Goal: Task Accomplishment & Management: Manage account settings

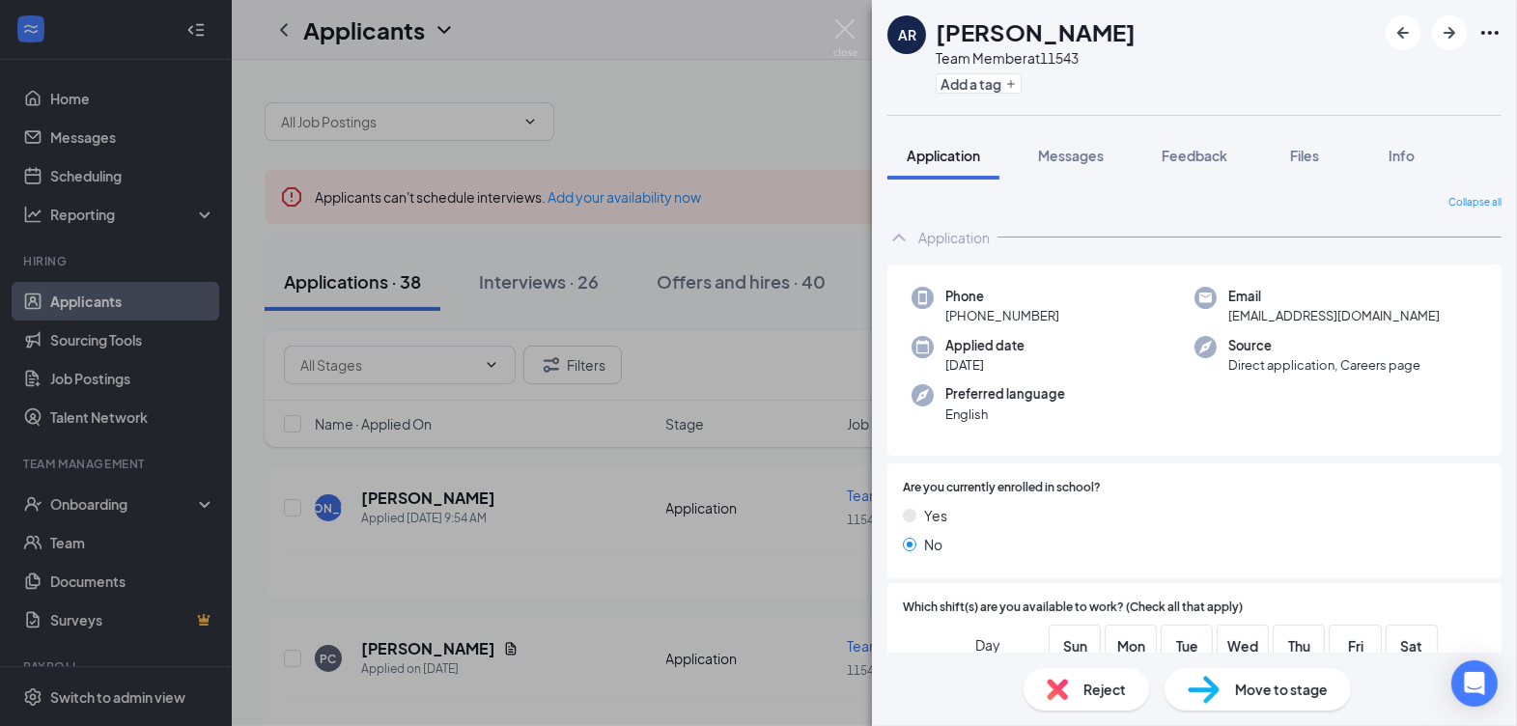
click at [665, 332] on div "AR [PERSON_NAME] Team Member at 11543 Add a tag Application Messages Feedback F…" at bounding box center [758, 363] width 1517 height 726
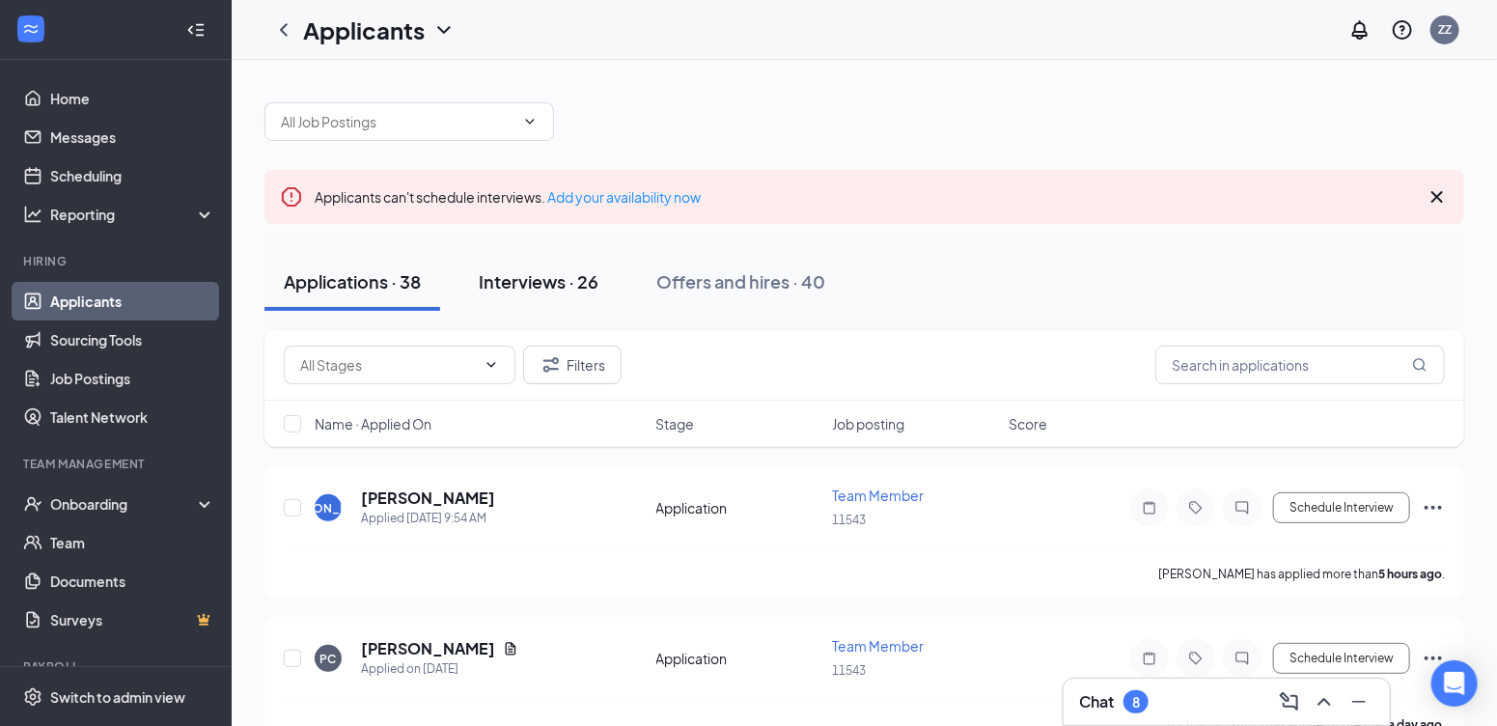
click at [522, 282] on div "Interviews · 26" at bounding box center [539, 281] width 120 height 24
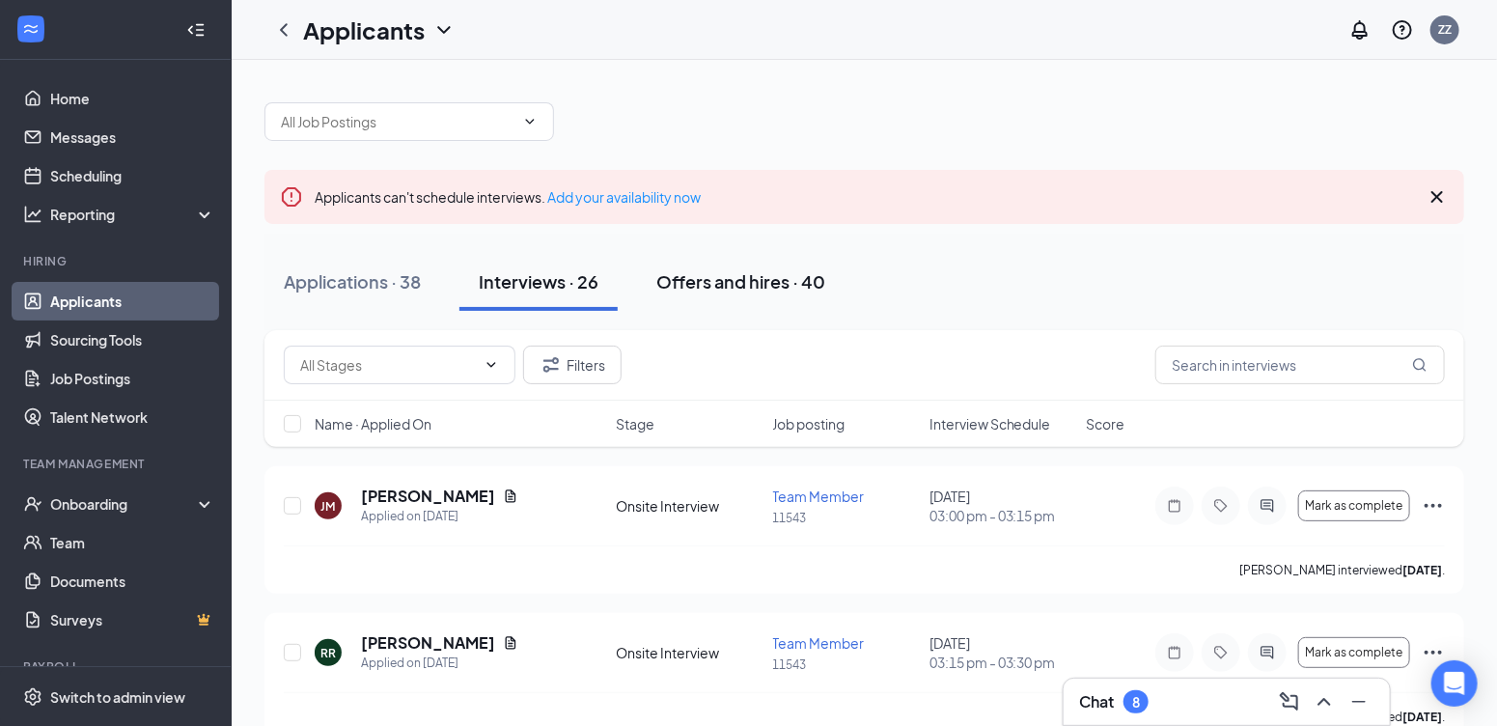
click at [707, 292] on button "Offers and hires · 40" at bounding box center [741, 282] width 208 height 58
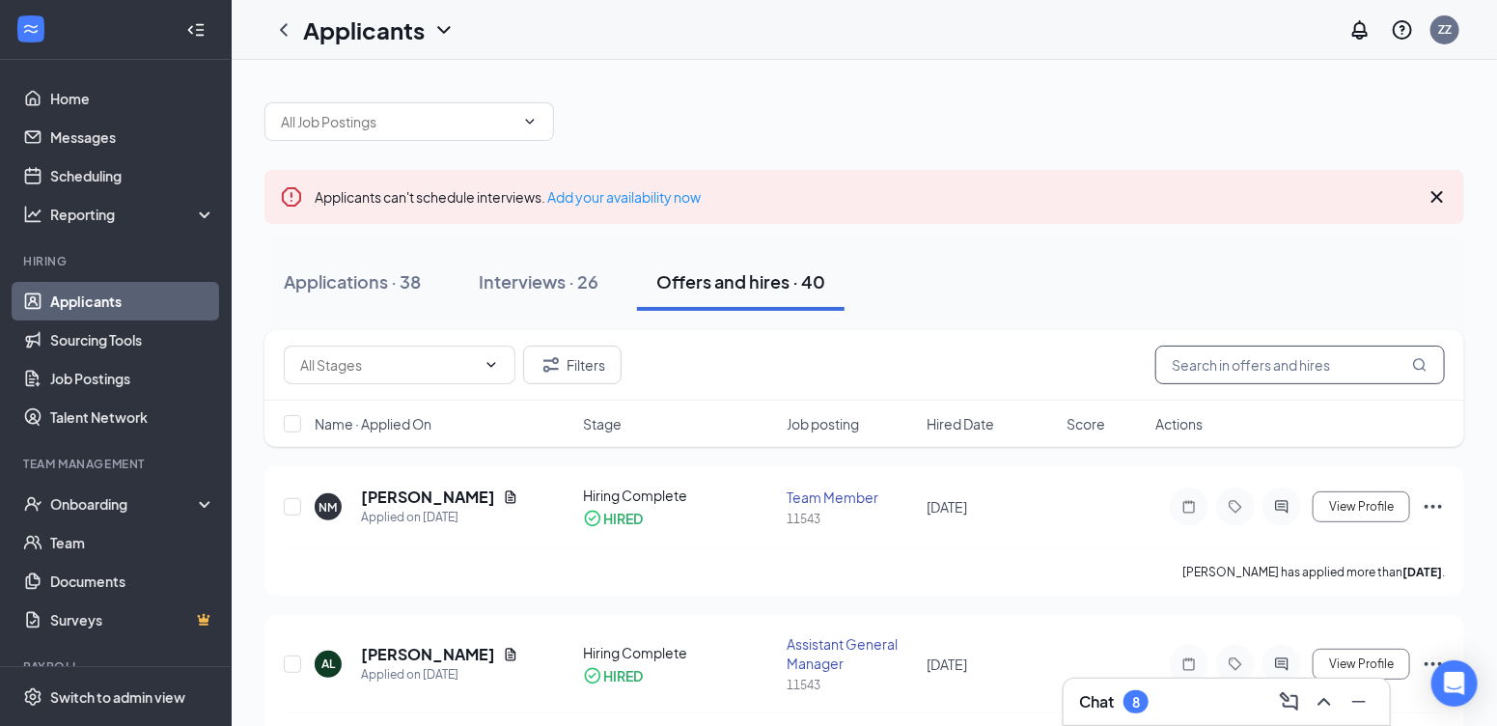
click at [1243, 355] on input "text" at bounding box center [1300, 365] width 290 height 39
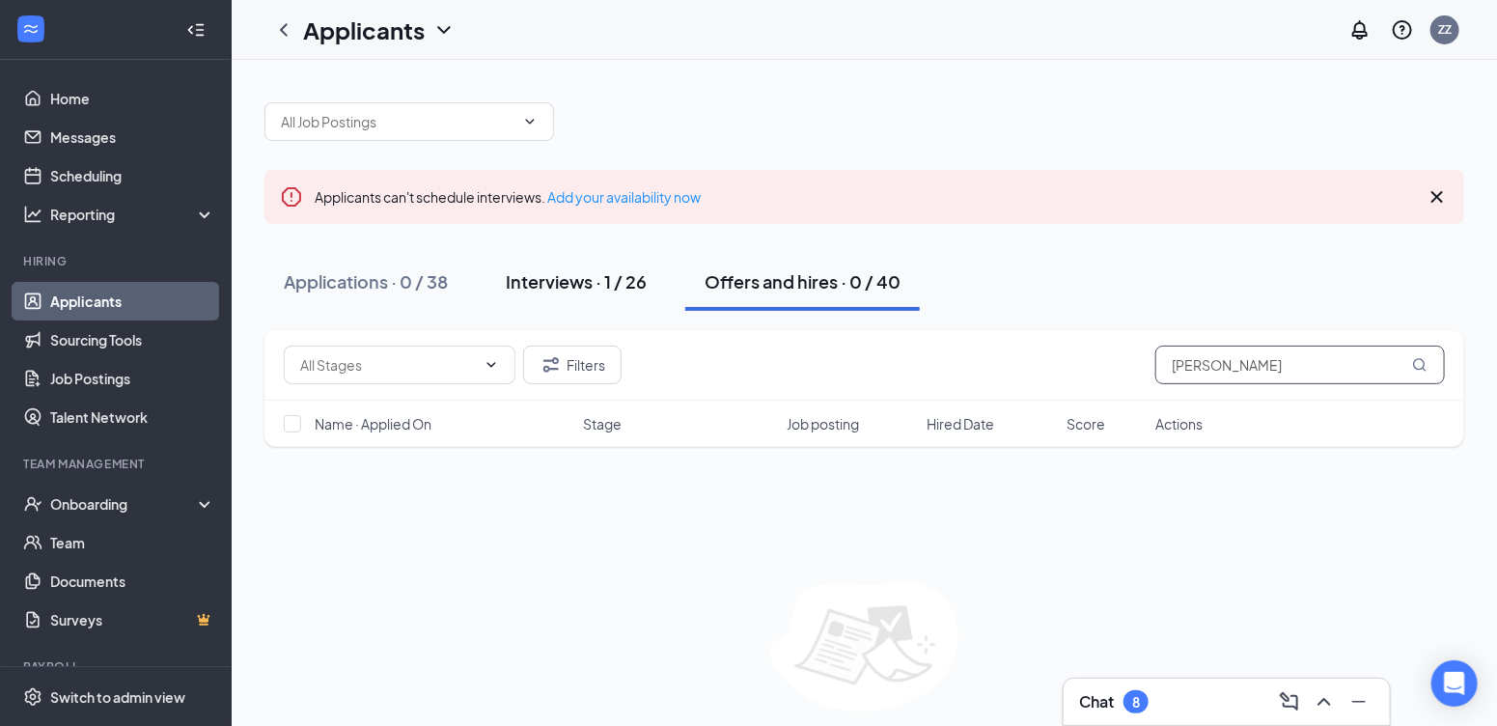
type input "[PERSON_NAME]"
click at [650, 280] on button "Interviews · 1 / 26" at bounding box center [577, 282] width 180 height 58
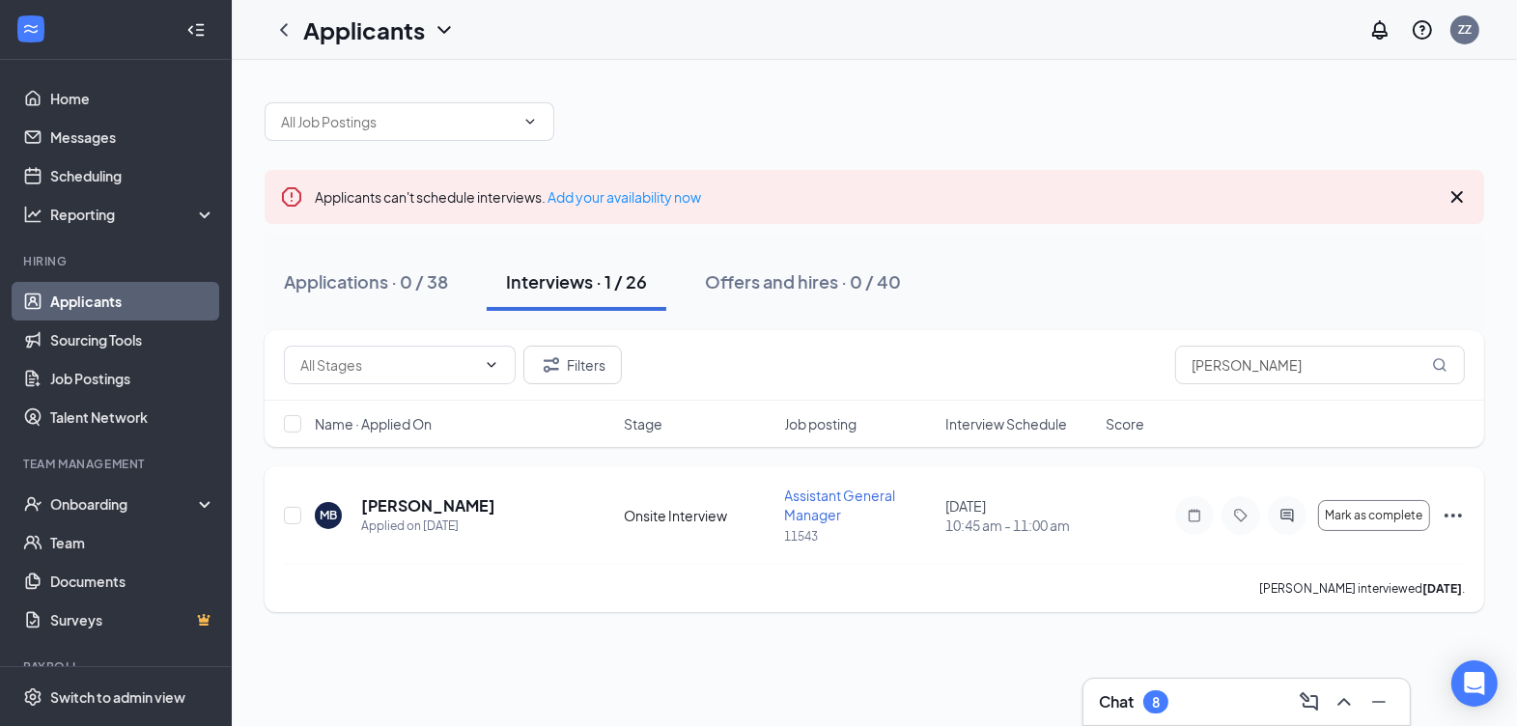
click at [1446, 511] on icon "Ellipses" at bounding box center [1452, 515] width 23 height 23
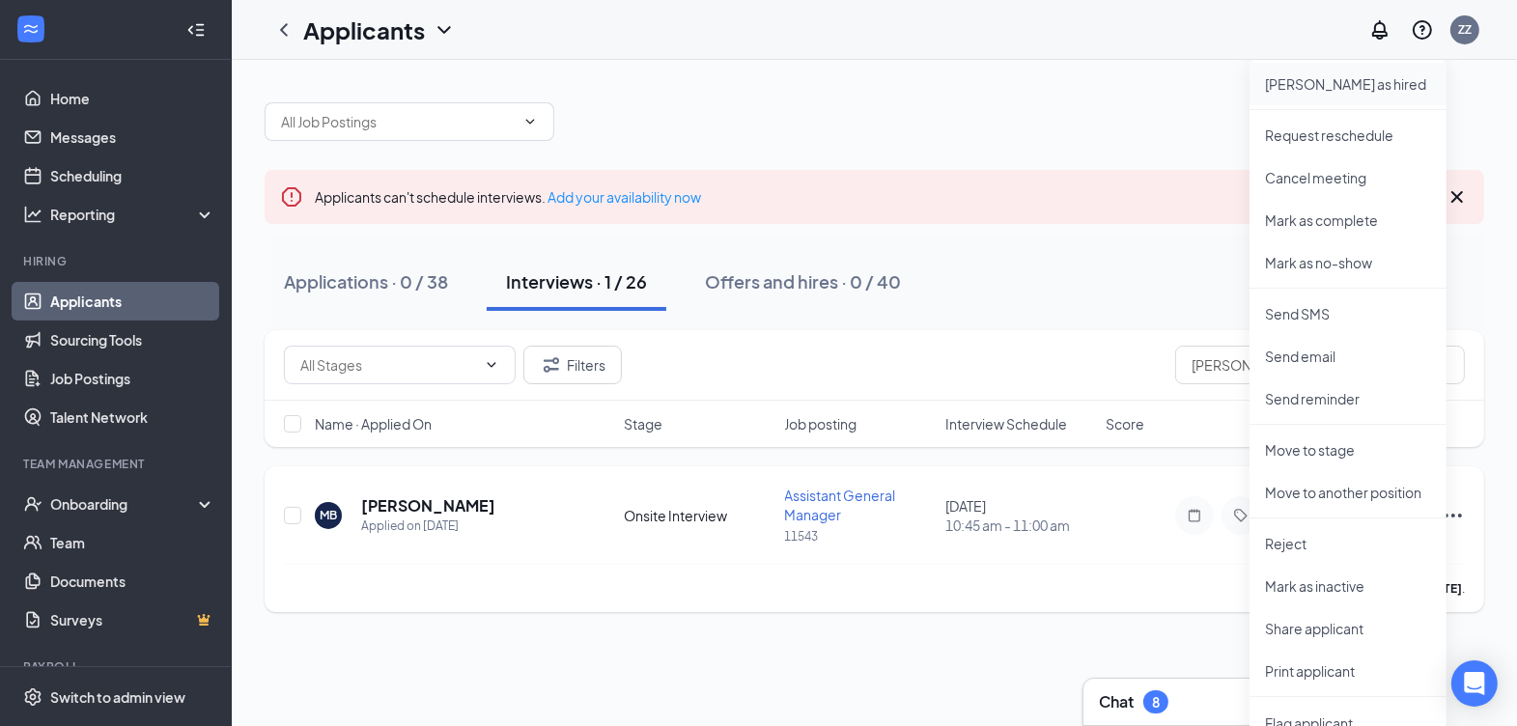
click at [1349, 80] on p "[PERSON_NAME] as hired" at bounding box center [1348, 83] width 166 height 19
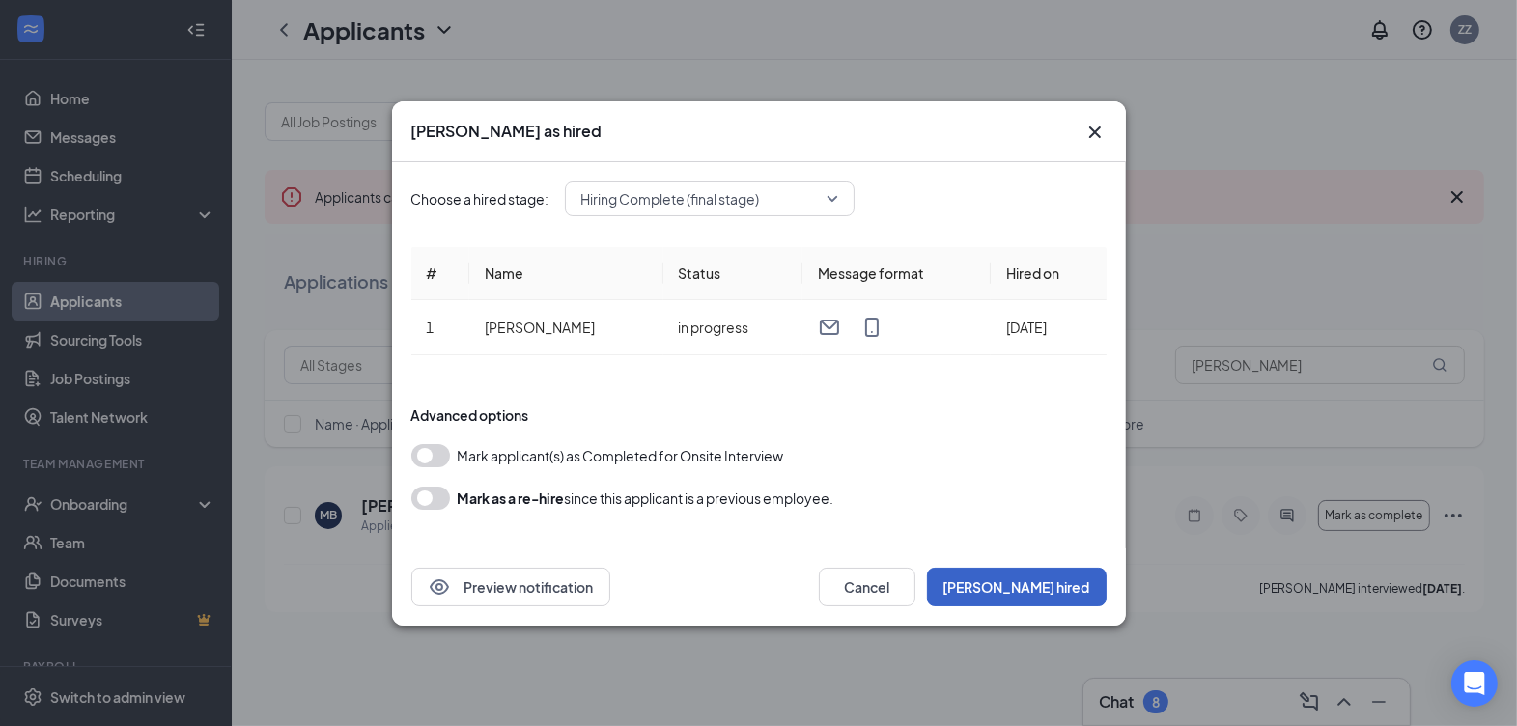
click at [1035, 584] on button "[PERSON_NAME] hired" at bounding box center [1017, 587] width 180 height 39
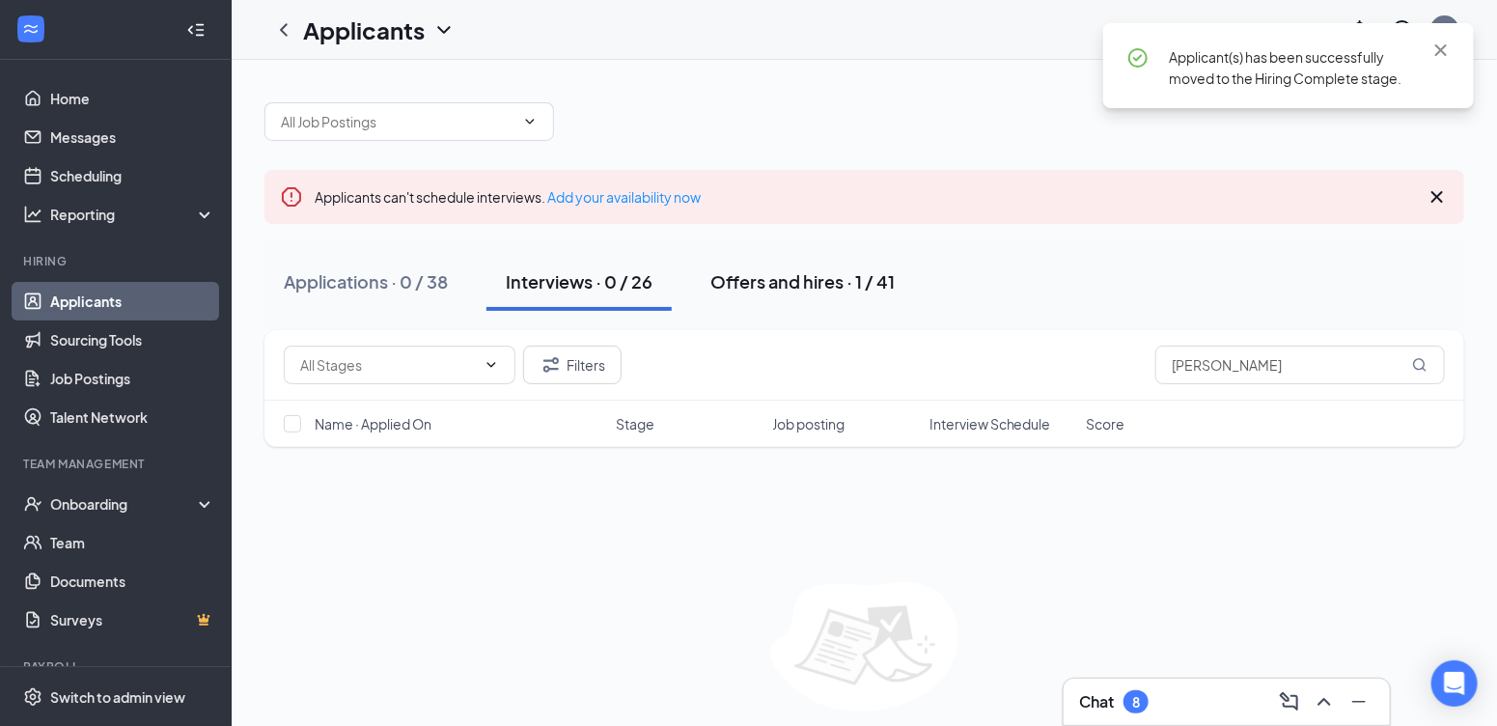
click at [729, 276] on div "Offers and hires · 1 / 41" at bounding box center [802, 281] width 184 height 24
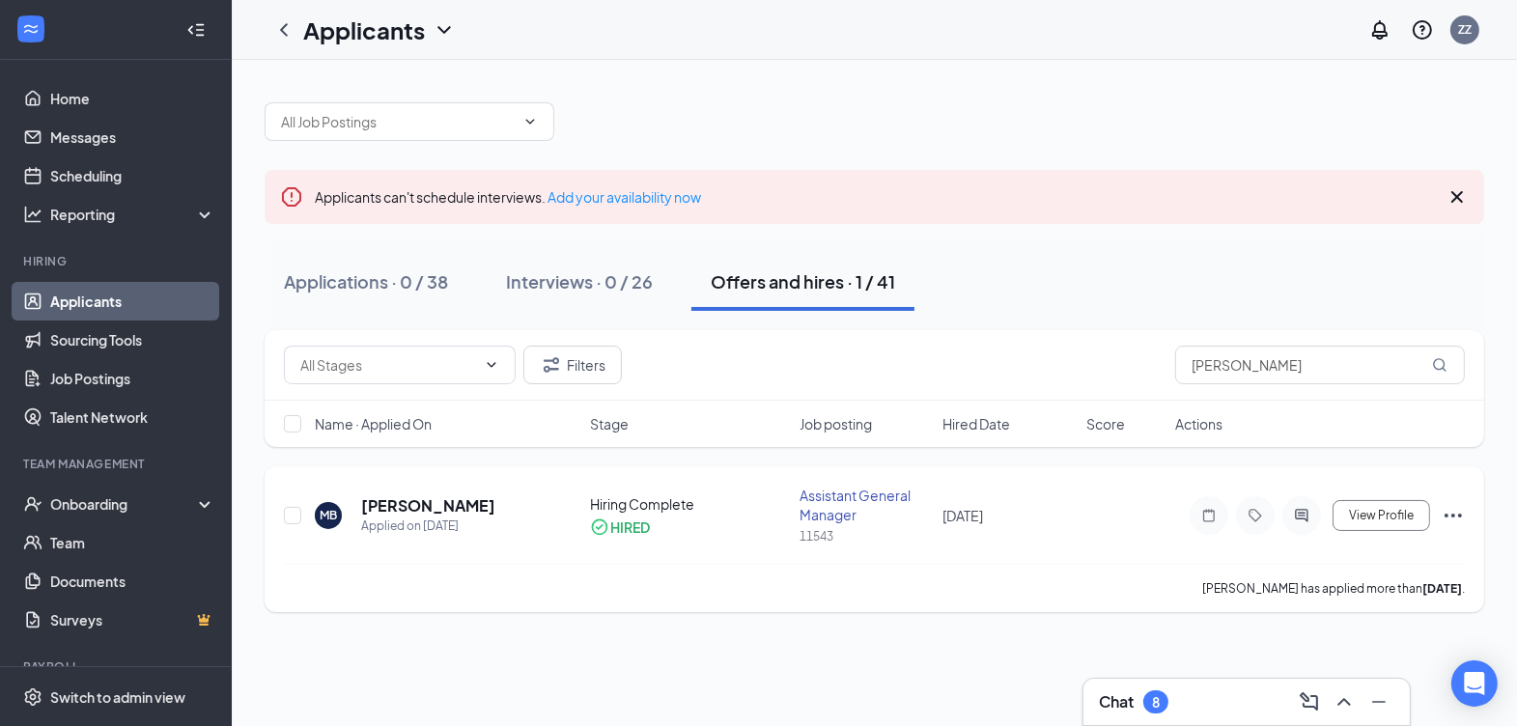
click at [1447, 514] on icon "Ellipses" at bounding box center [1452, 516] width 17 height 4
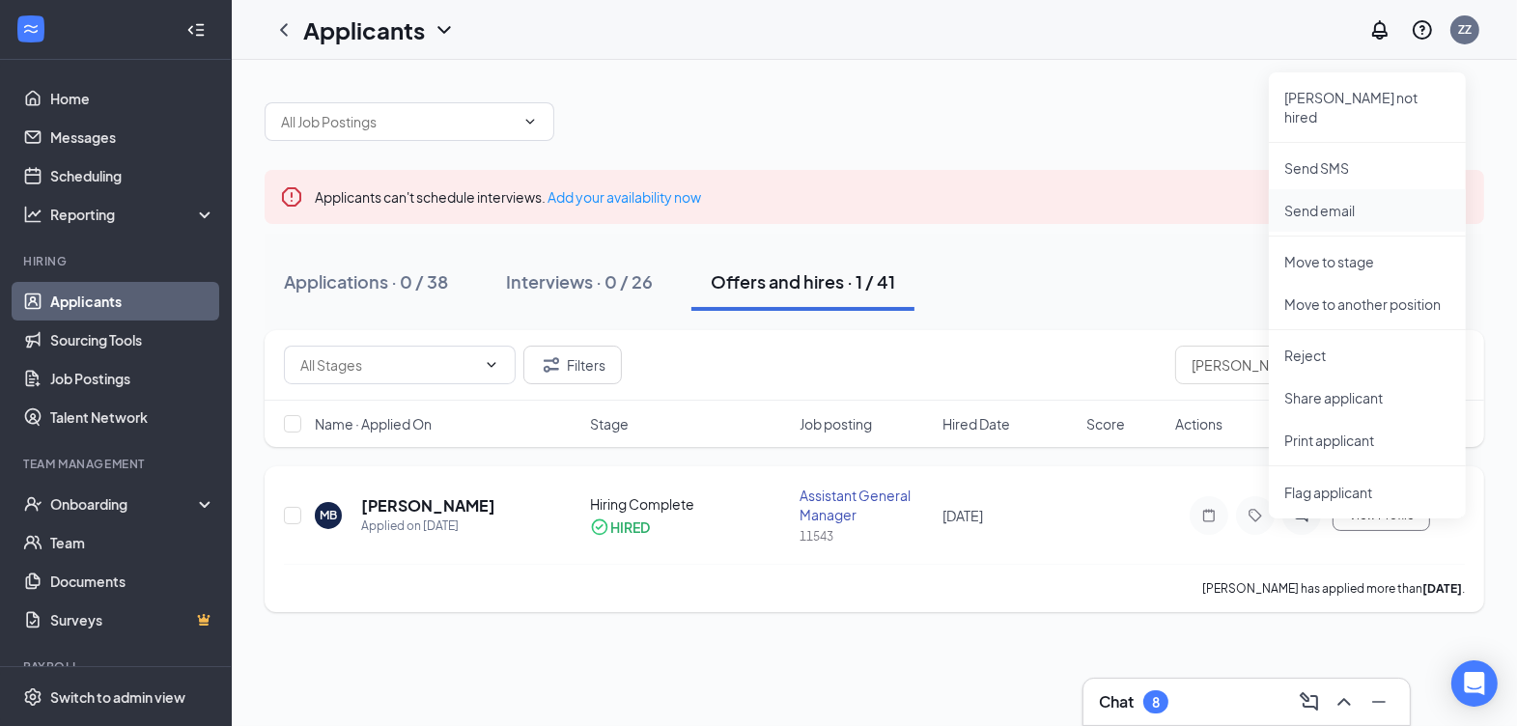
click at [1350, 206] on li "Send email" at bounding box center [1366, 210] width 197 height 42
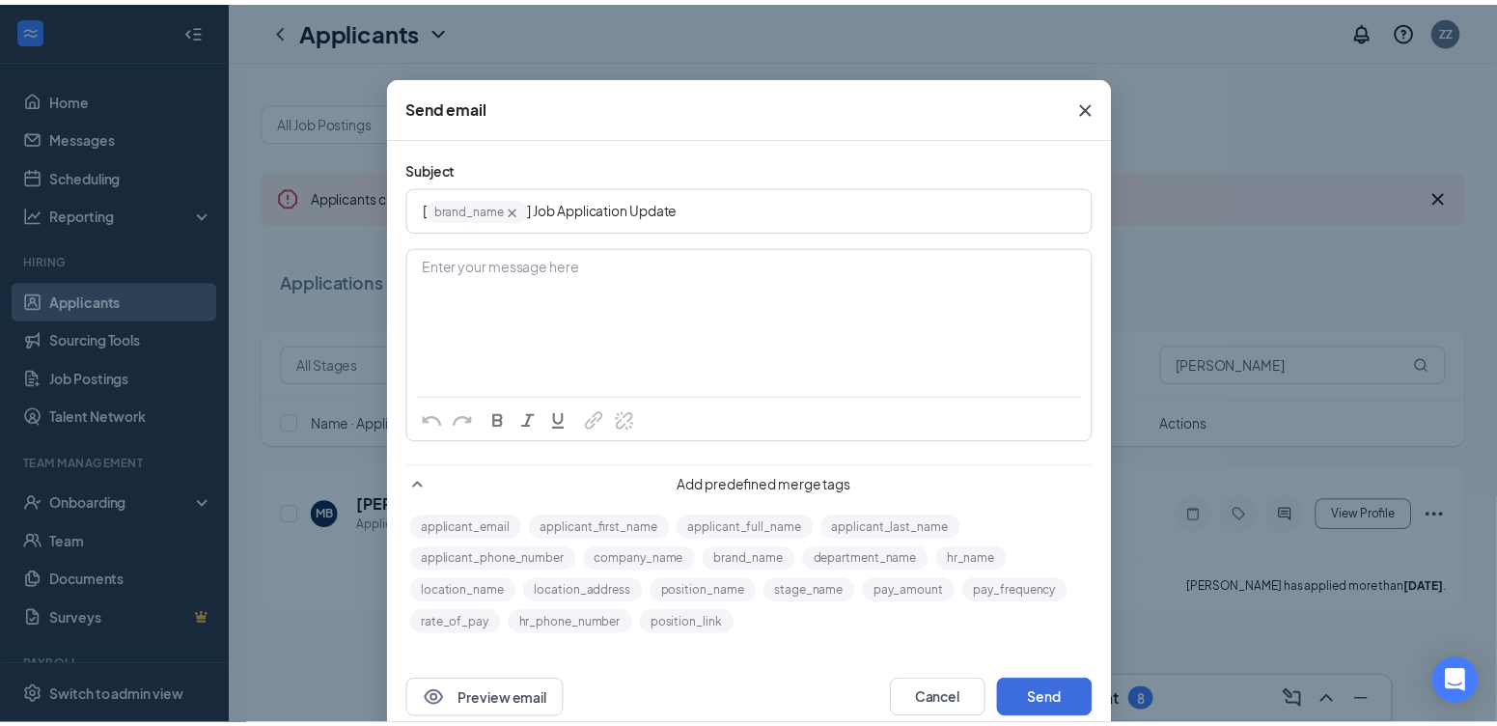
scroll to position [58, 0]
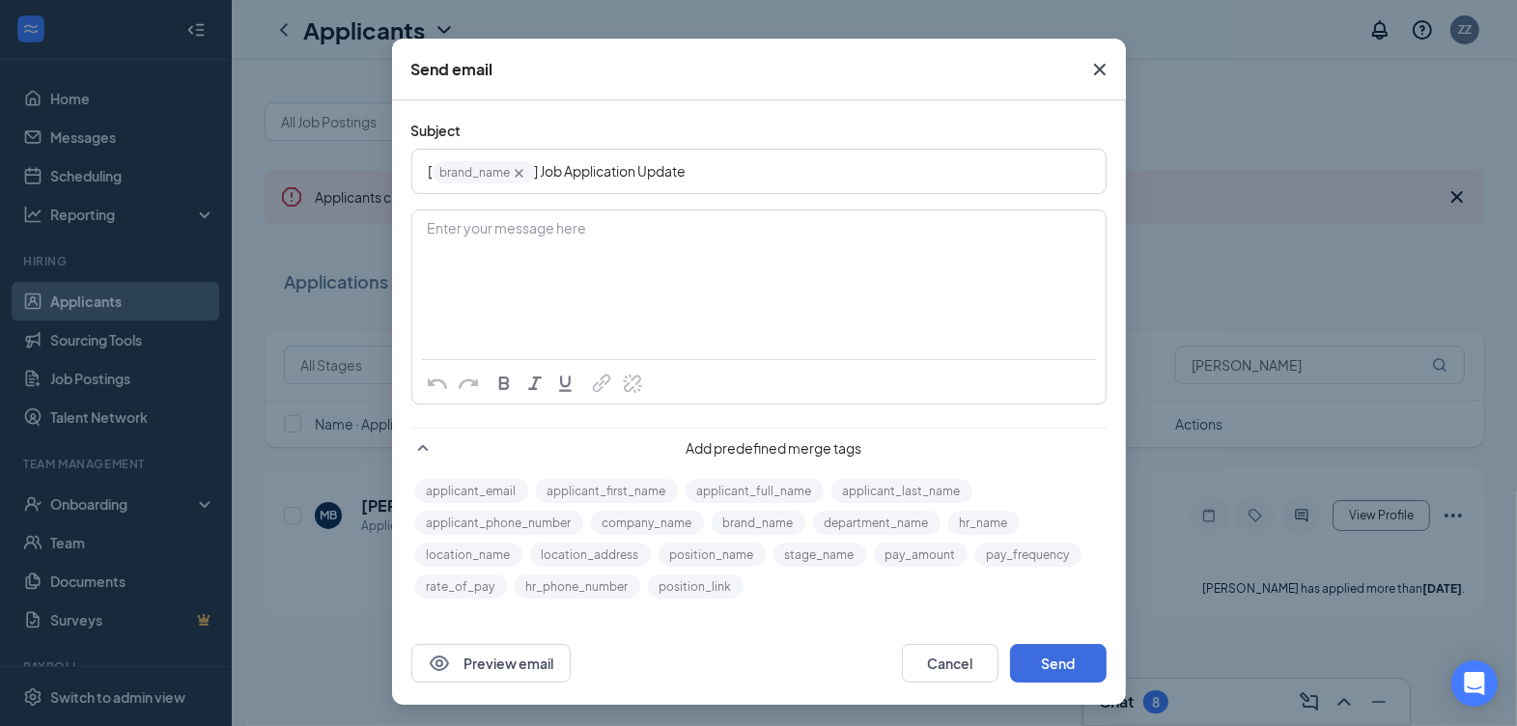
click at [1090, 81] on span "Close" at bounding box center [1099, 69] width 52 height 52
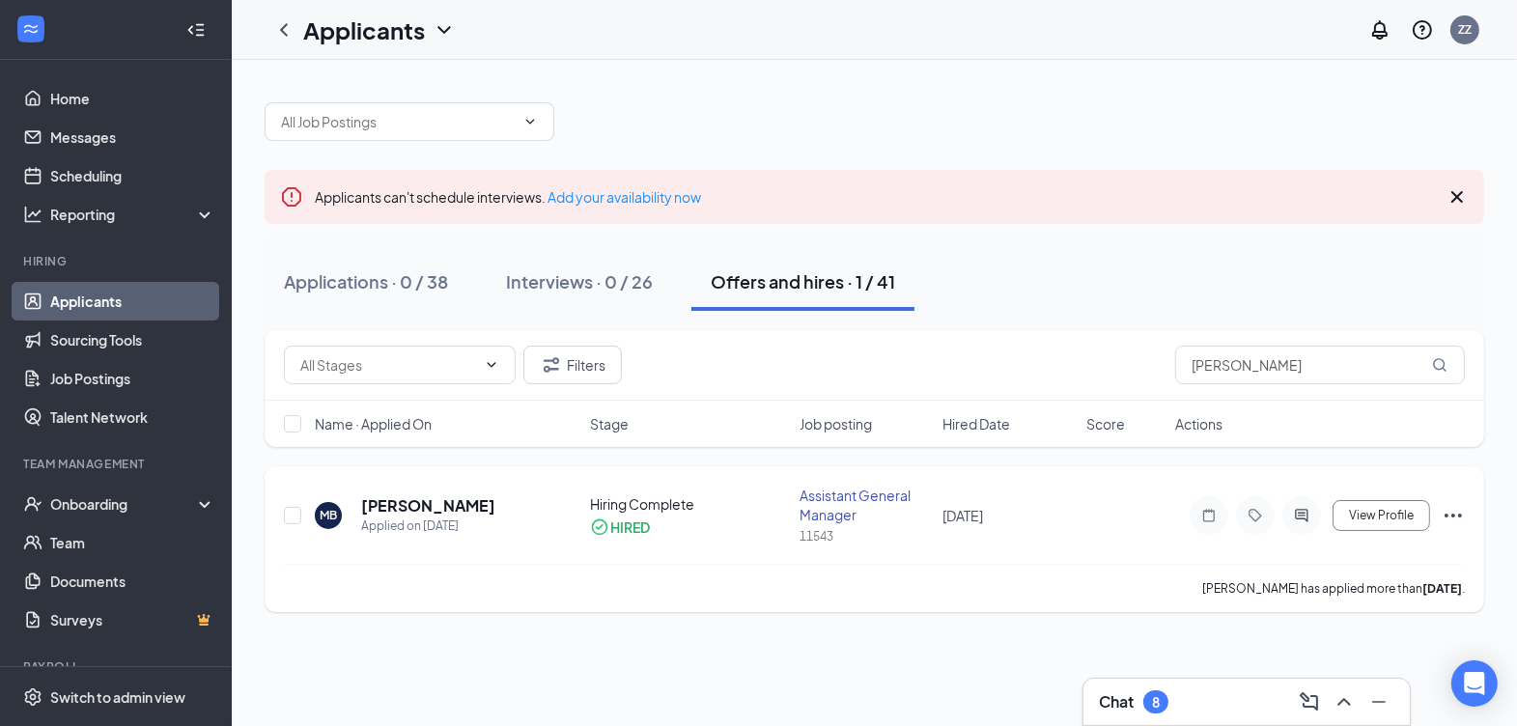
click at [1445, 515] on icon "Ellipses" at bounding box center [1452, 516] width 17 height 4
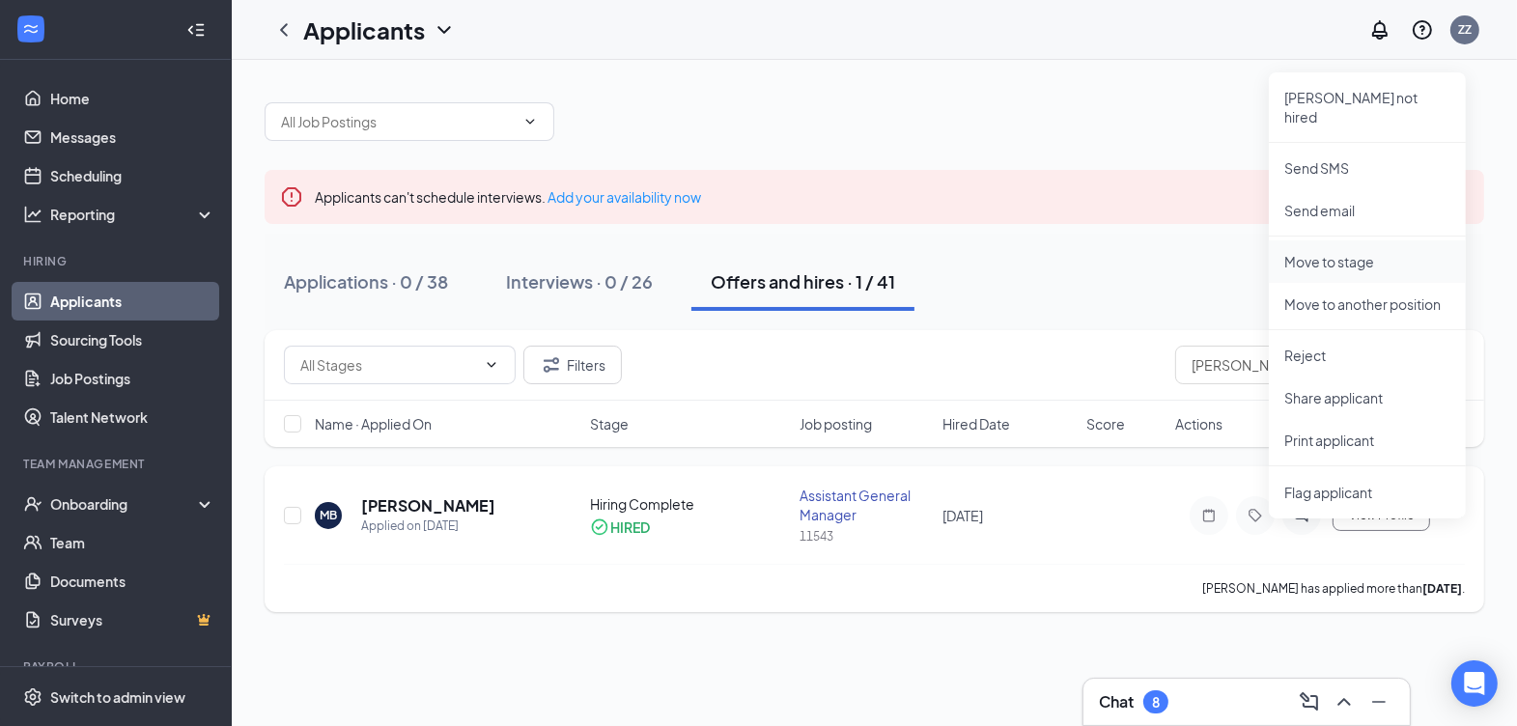
click at [1356, 252] on p "Move to stage" at bounding box center [1367, 261] width 166 height 19
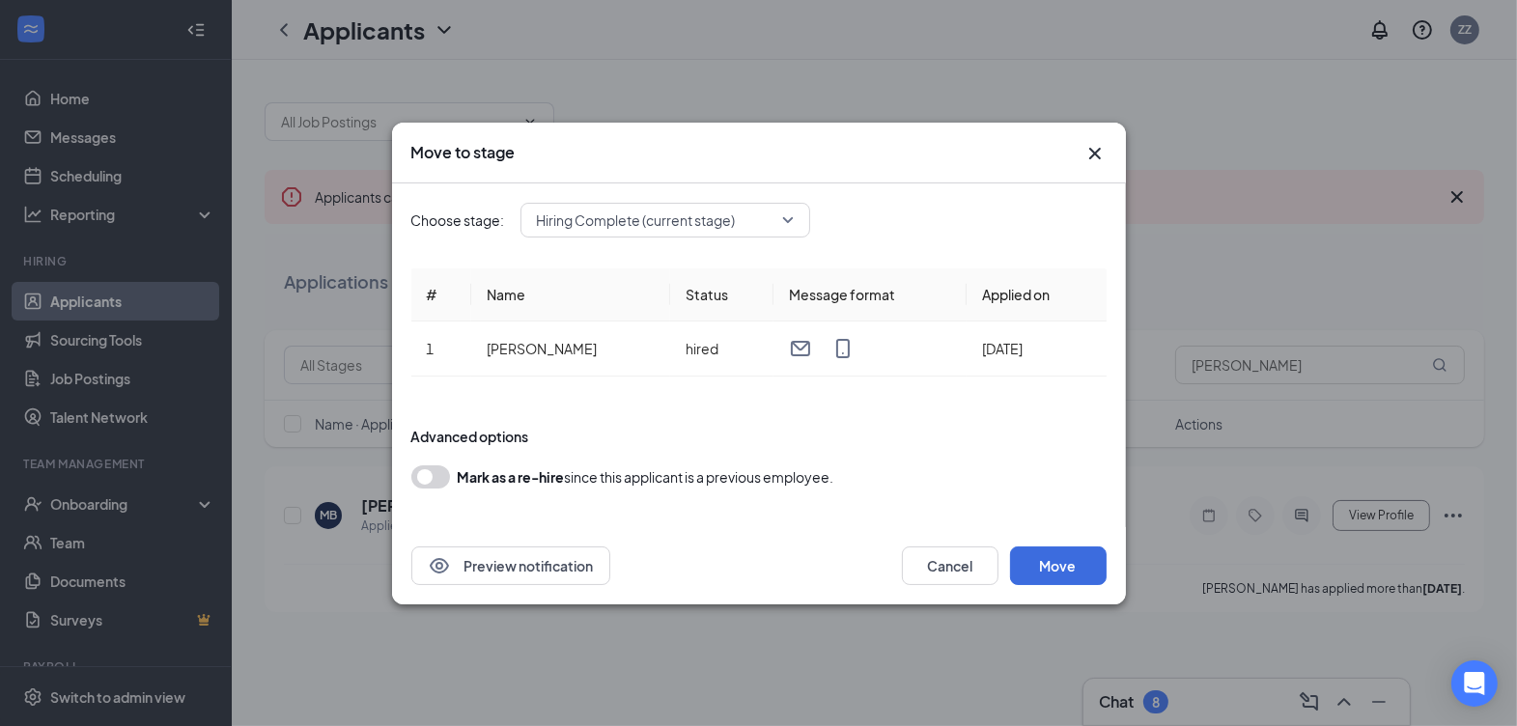
click at [693, 225] on span "Hiring Complete (current stage)" at bounding box center [636, 220] width 199 height 29
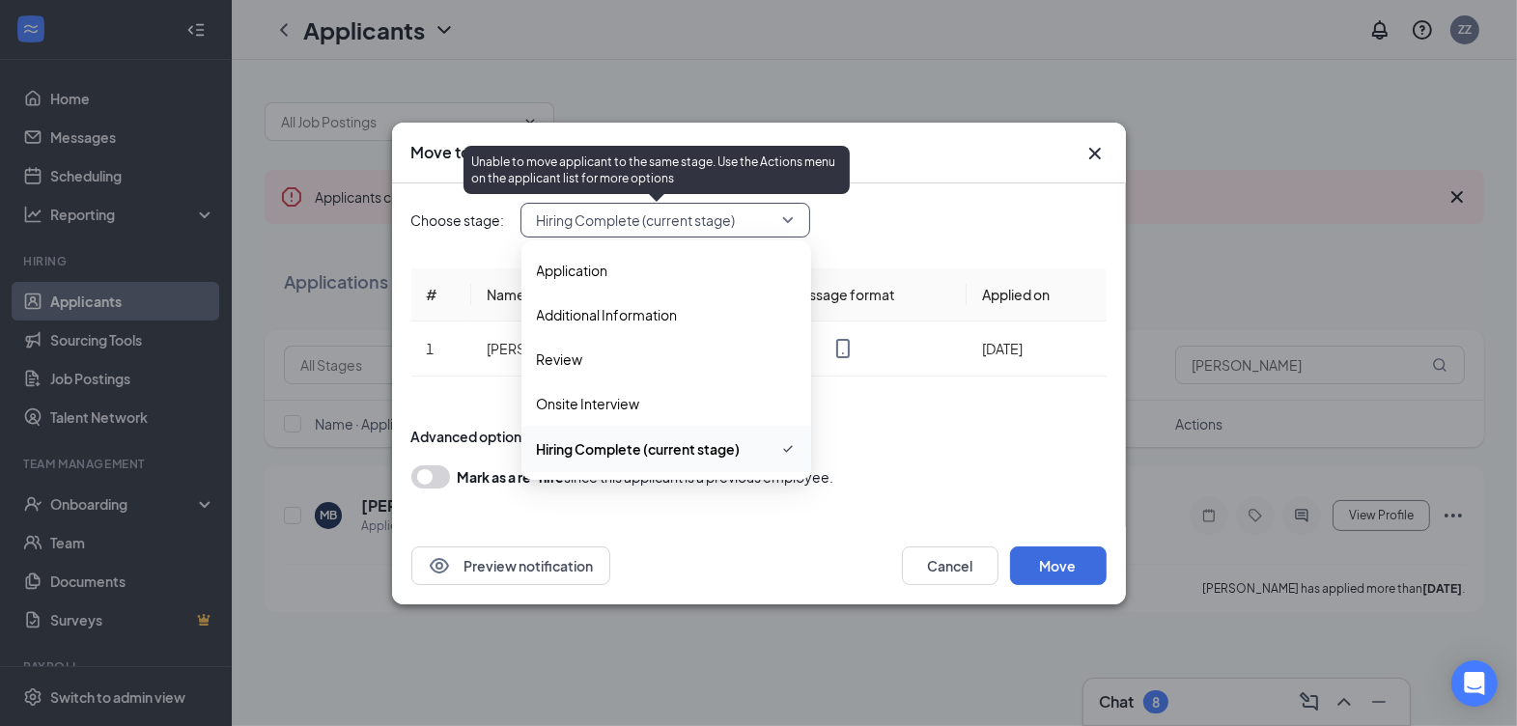
click at [693, 225] on span "Hiring Complete (current stage)" at bounding box center [636, 220] width 199 height 29
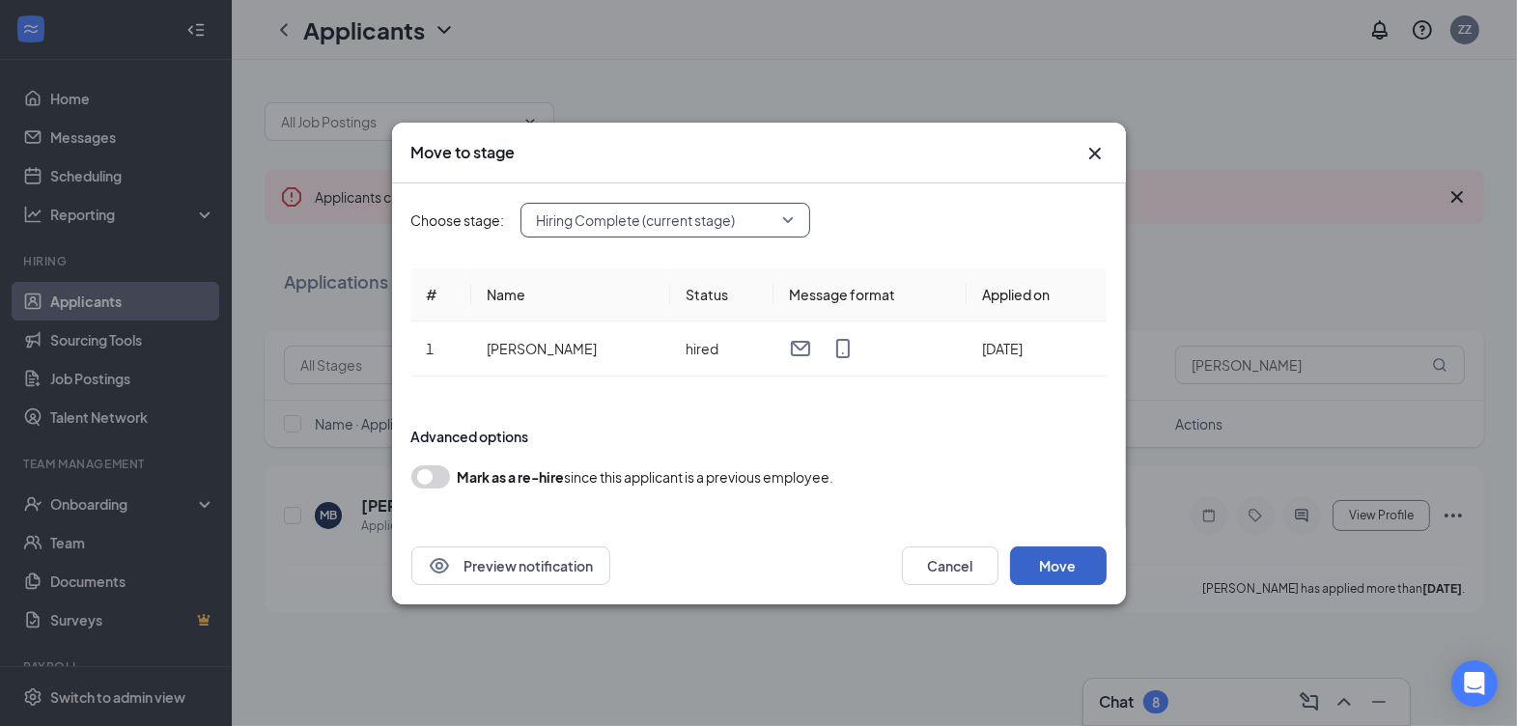
click at [1062, 574] on button "Move" at bounding box center [1058, 565] width 97 height 39
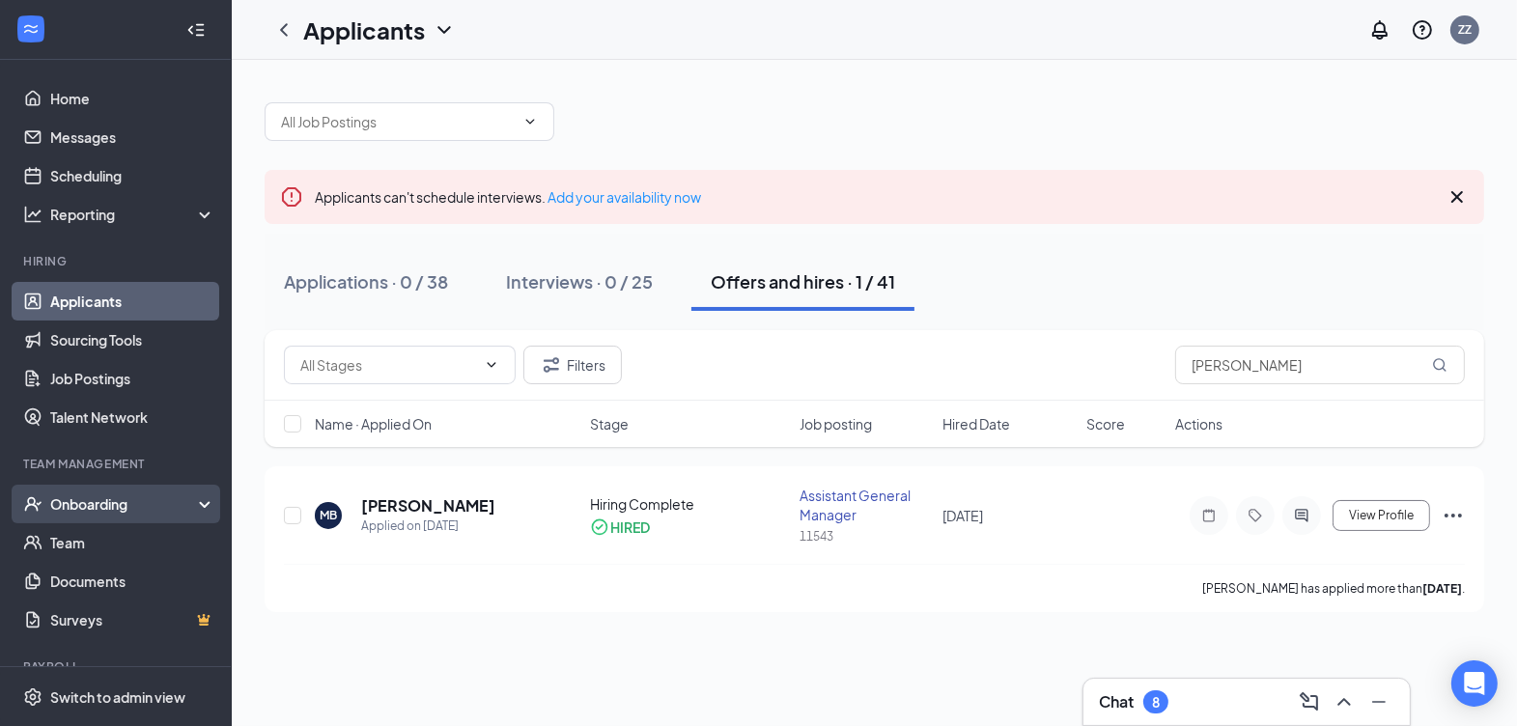
click at [104, 505] on div "Onboarding" at bounding box center [124, 503] width 149 height 19
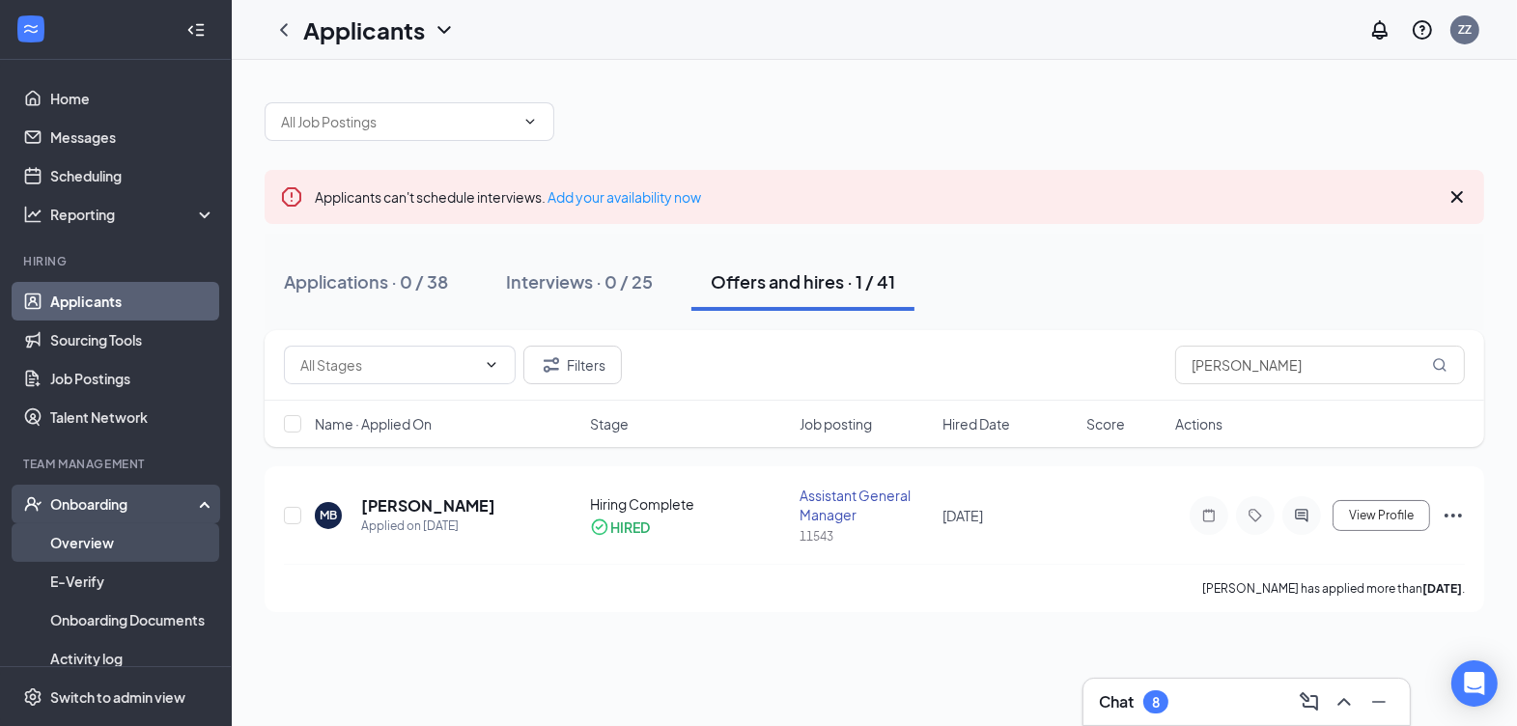
click at [102, 543] on link "Overview" at bounding box center [132, 542] width 165 height 39
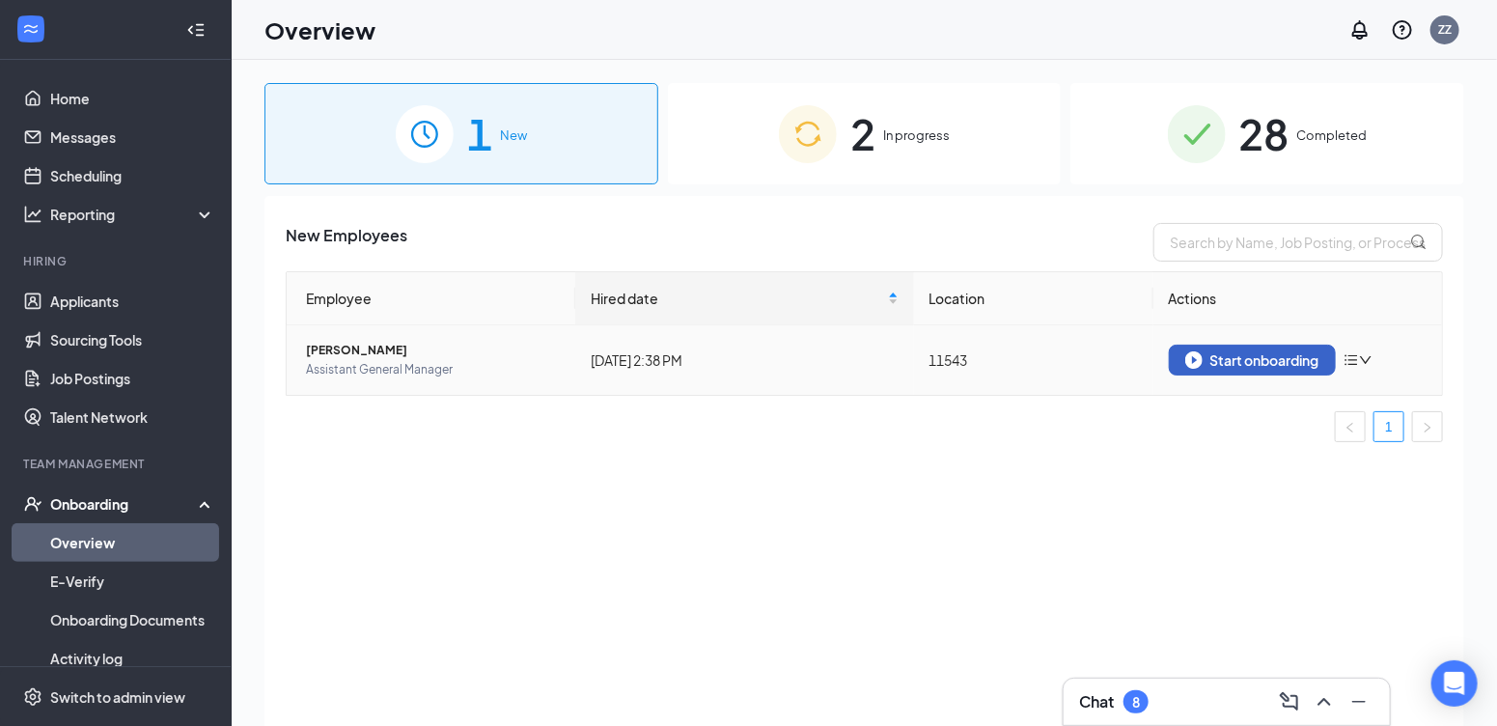
click at [1240, 354] on div "Start onboarding" at bounding box center [1252, 359] width 134 height 17
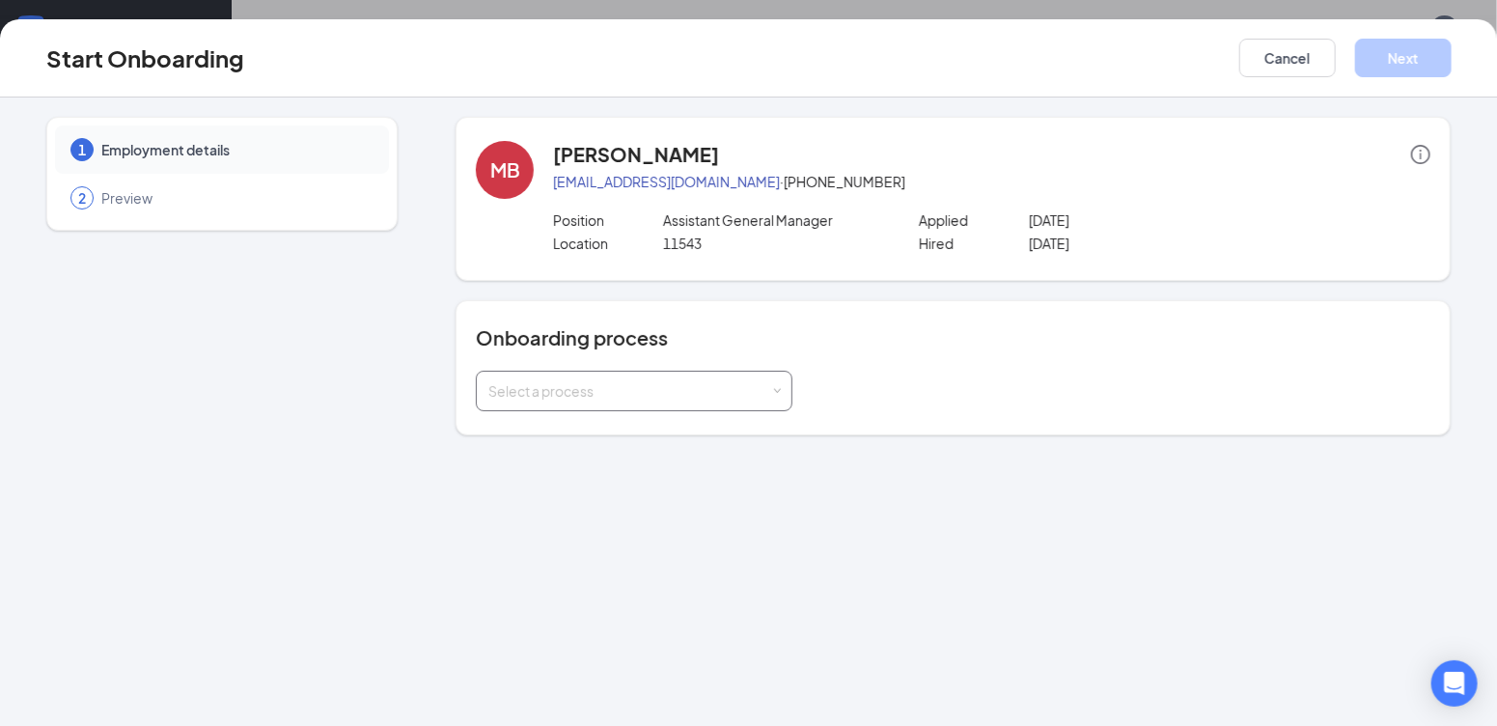
click at [704, 401] on div "Select a process" at bounding box center [634, 391] width 292 height 39
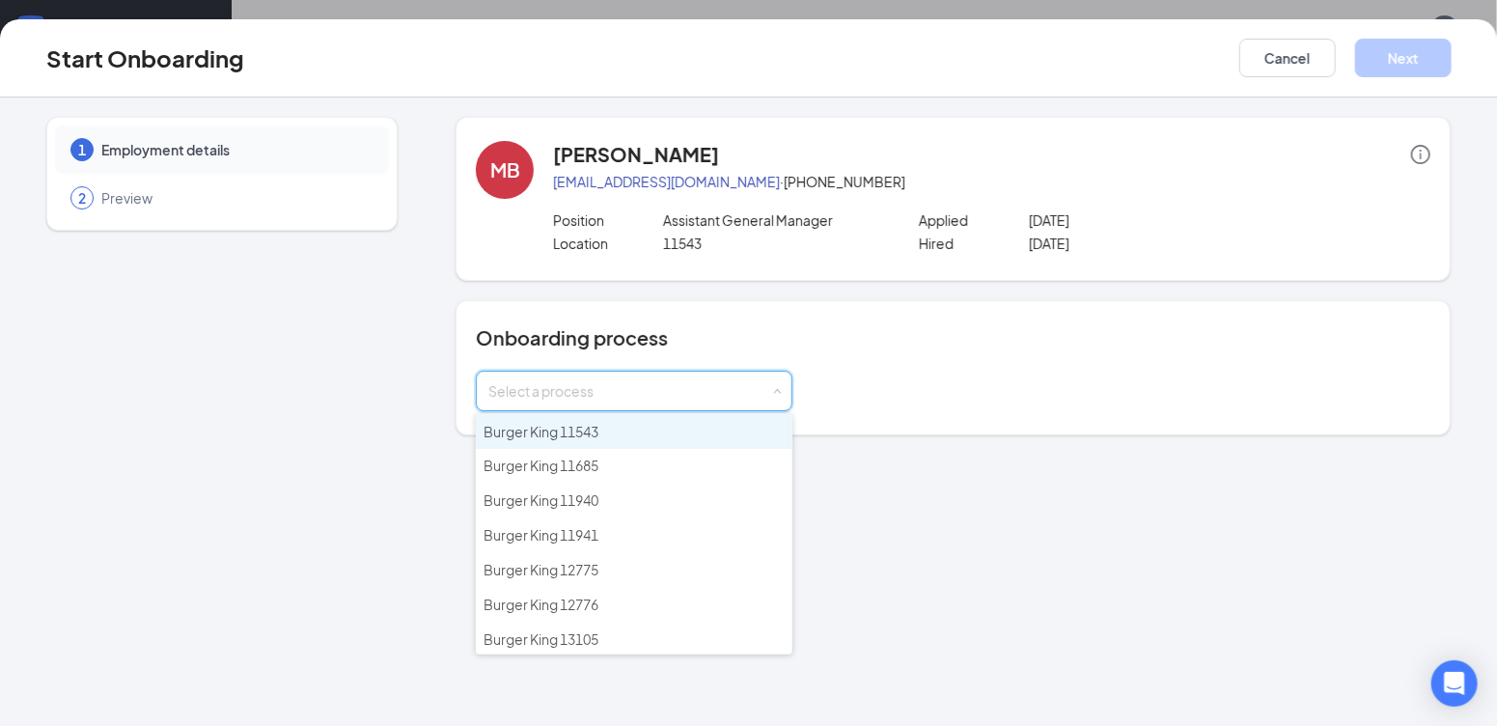
scroll to position [257, 0]
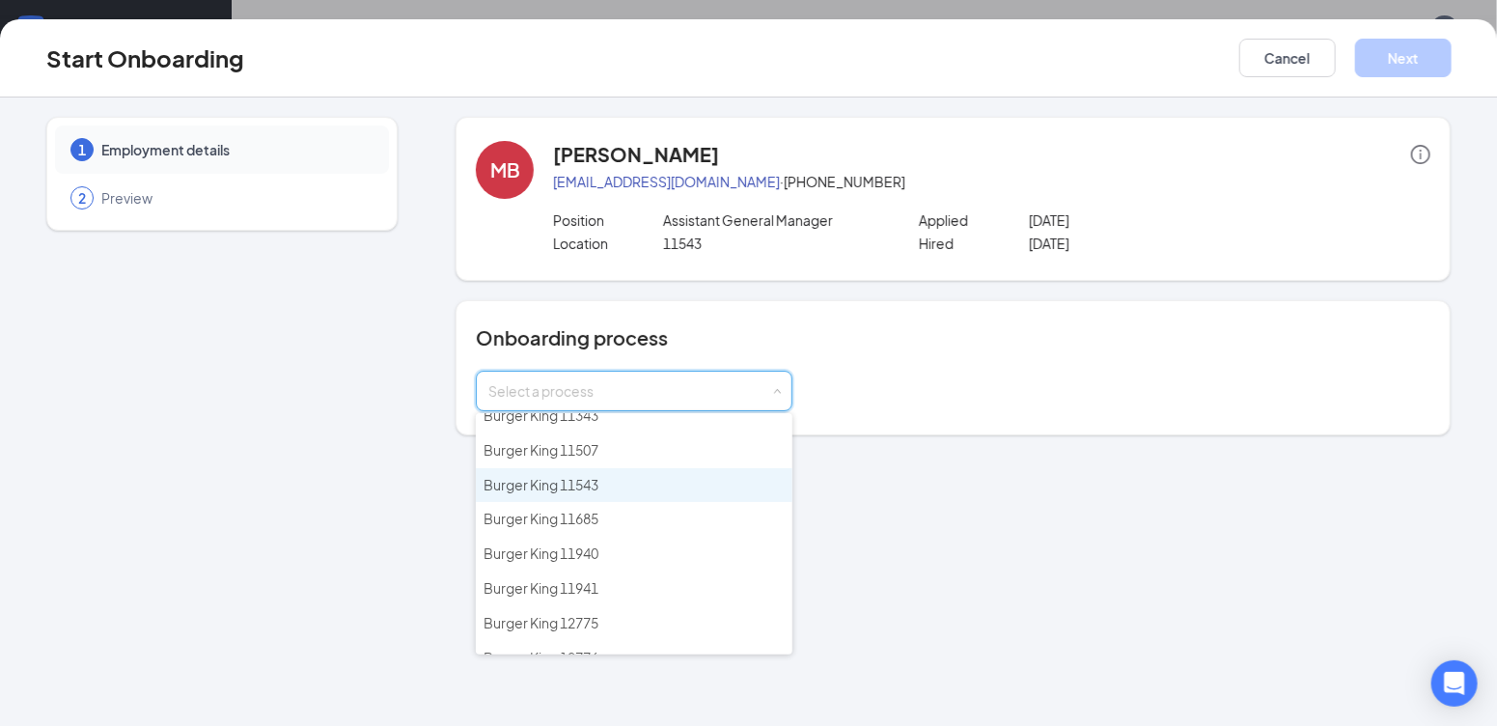
click at [605, 476] on li "Burger King 11543" at bounding box center [634, 485] width 317 height 35
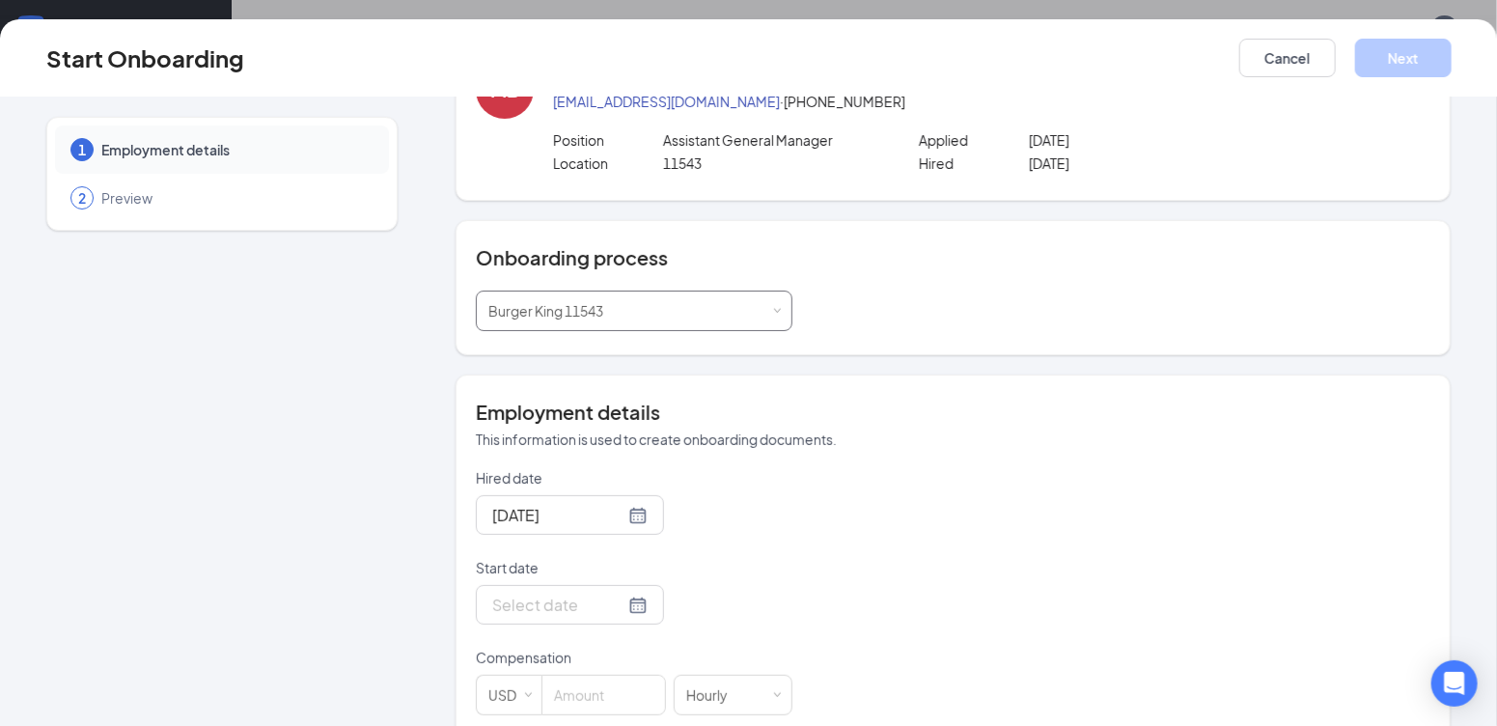
scroll to position [201, 0]
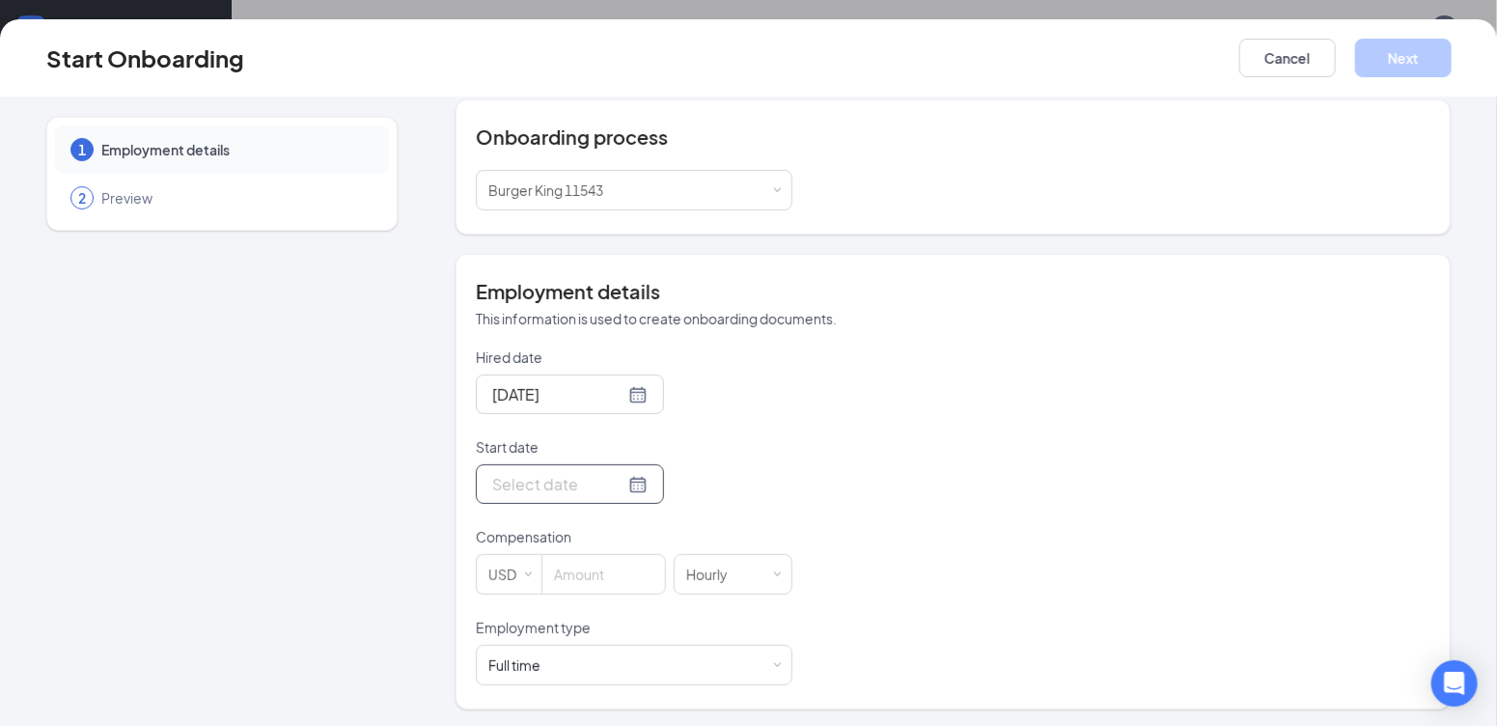
click at [610, 485] on div at bounding box center [569, 484] width 155 height 24
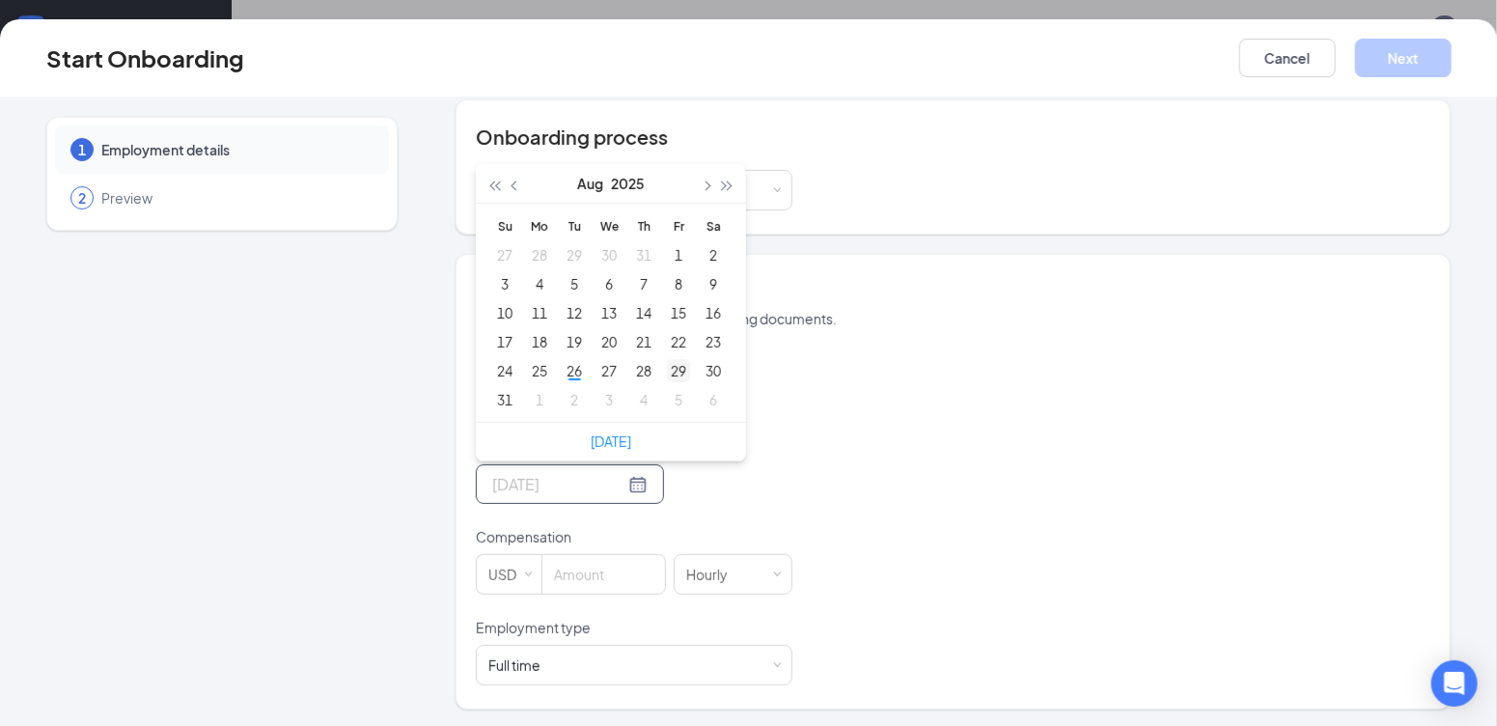
type input "[DATE]"
click at [667, 373] on div "29" at bounding box center [678, 370] width 23 height 23
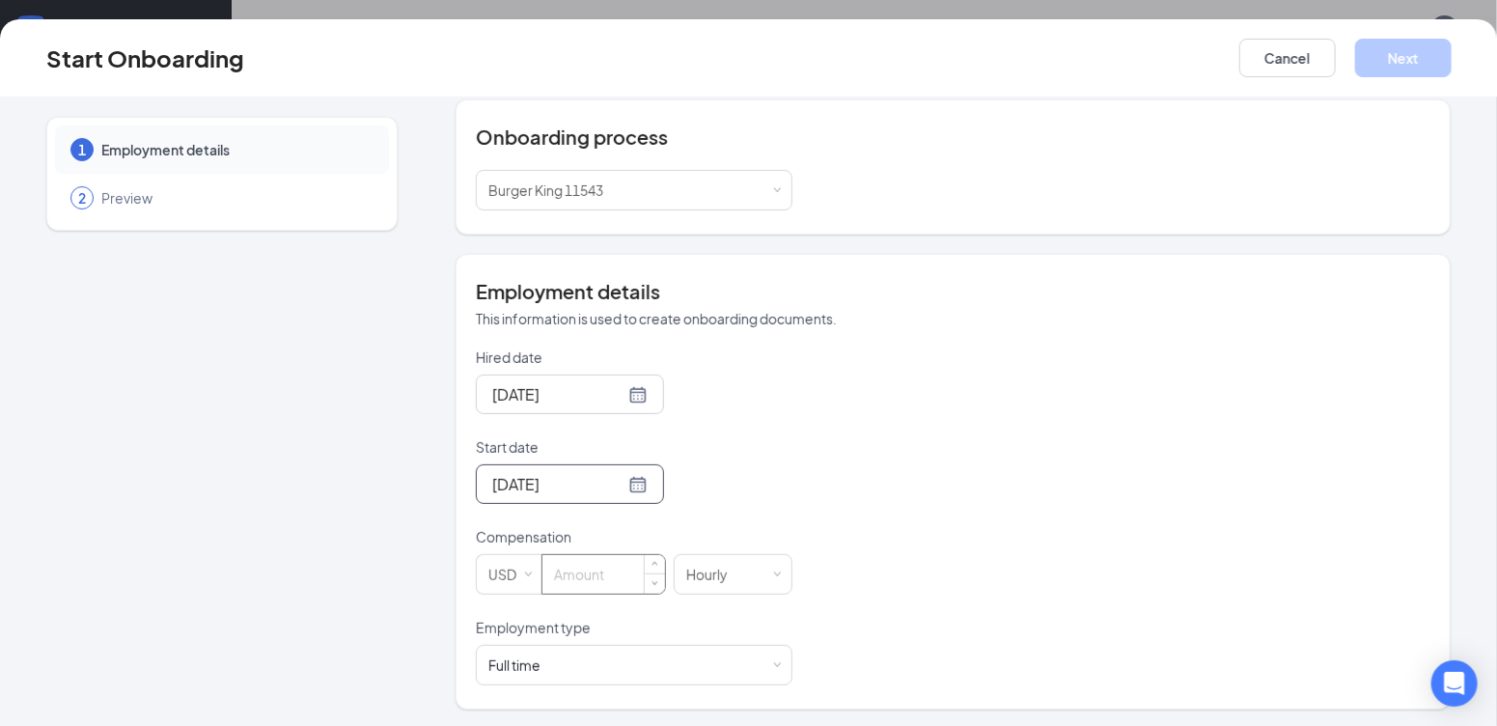
click at [609, 576] on input at bounding box center [604, 574] width 123 height 39
type input "1"
click at [1416, 48] on button "Next" at bounding box center [1403, 58] width 97 height 39
type input "15"
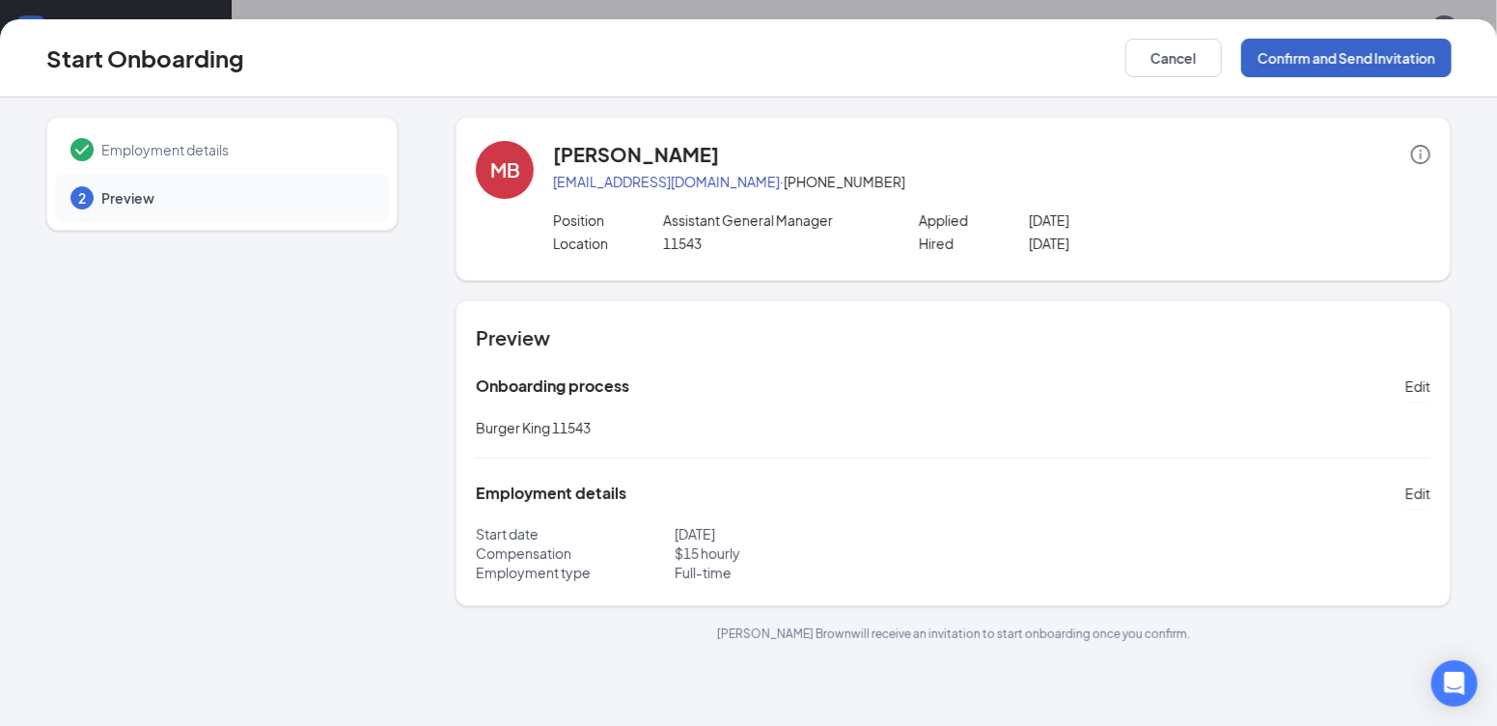
click at [1307, 63] on button "Confirm and Send Invitation" at bounding box center [1346, 58] width 210 height 39
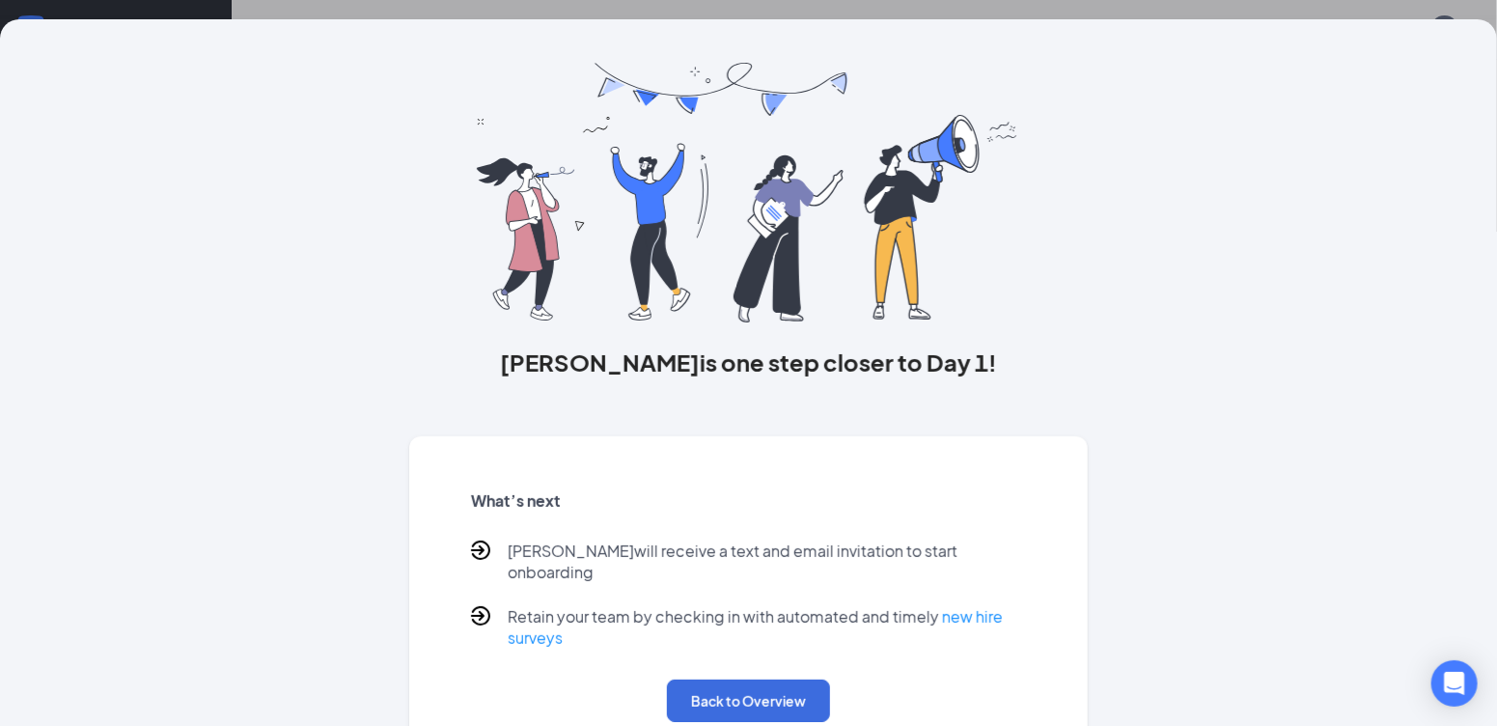
scroll to position [65, 0]
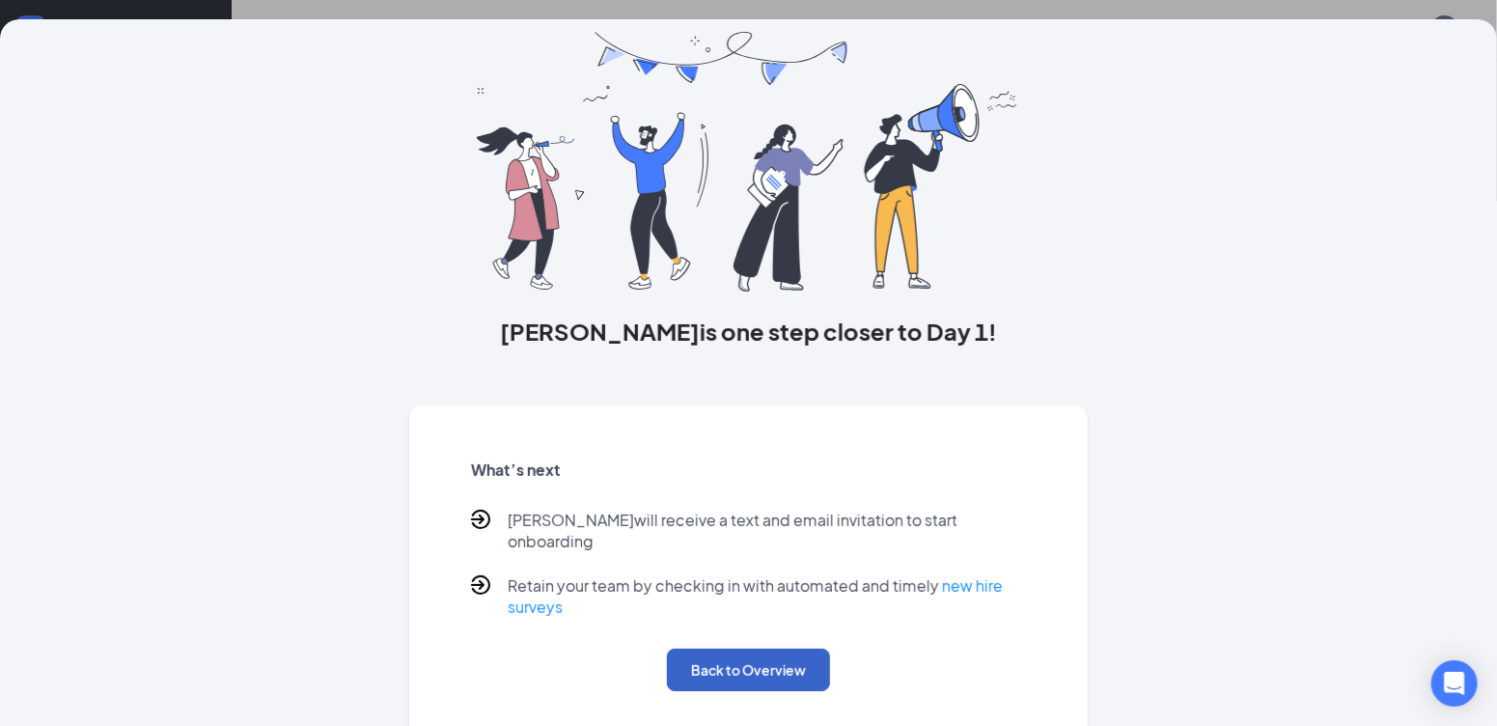
click at [800, 660] on button "Back to Overview" at bounding box center [748, 670] width 163 height 42
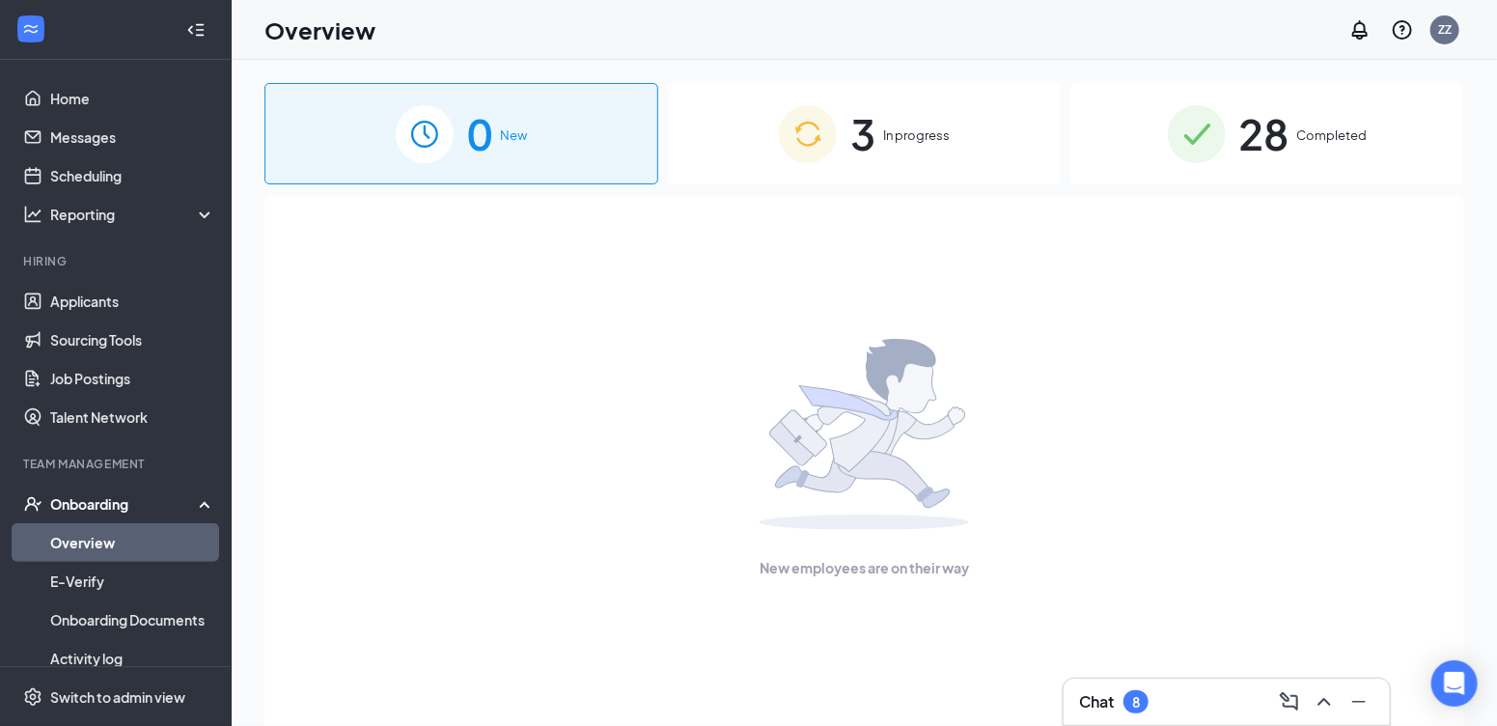
scroll to position [0, 0]
click at [899, 142] on span "In progress" at bounding box center [916, 134] width 67 height 19
